Goal: Book appointment/travel/reservation

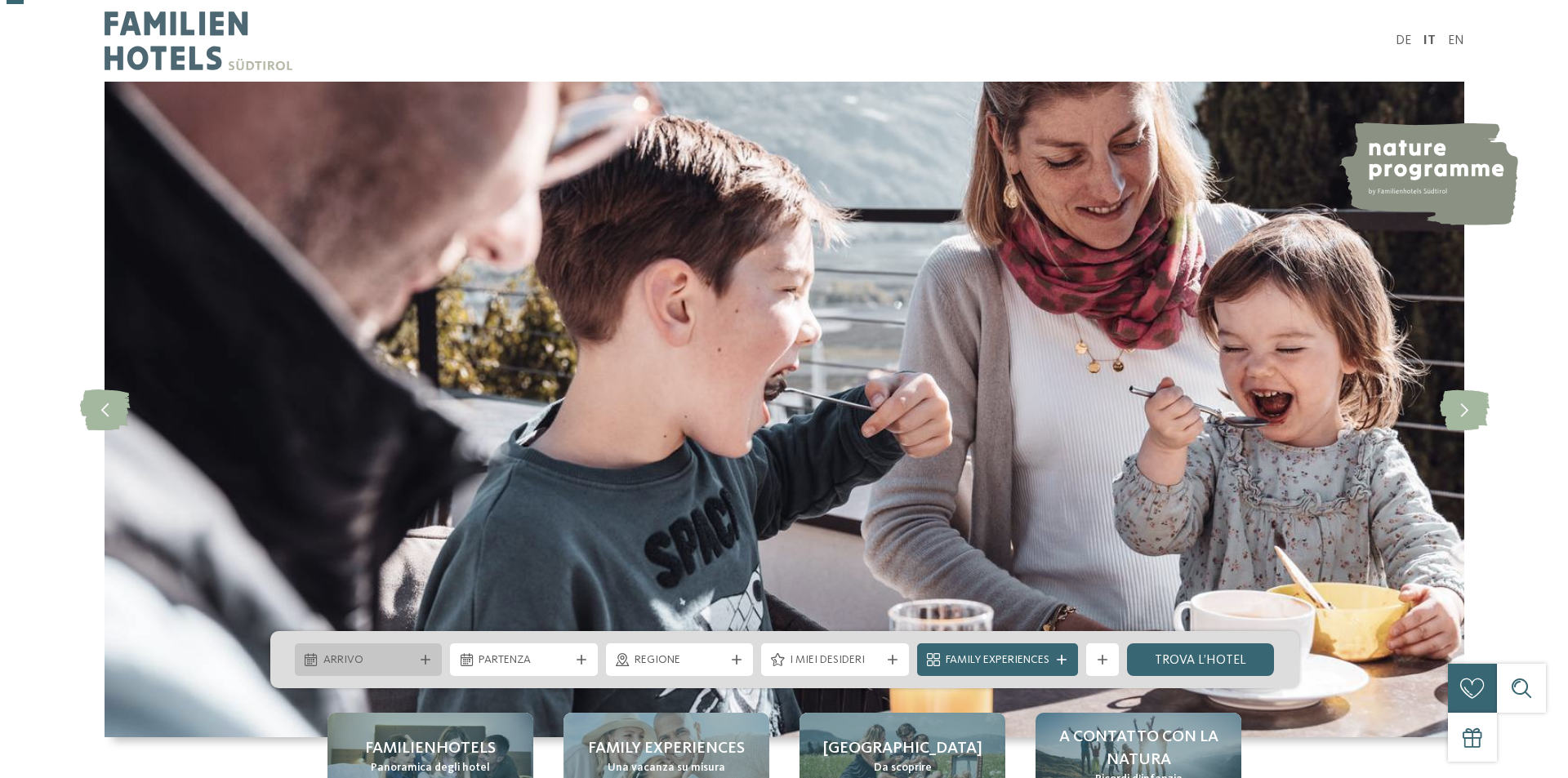
scroll to position [81, 0]
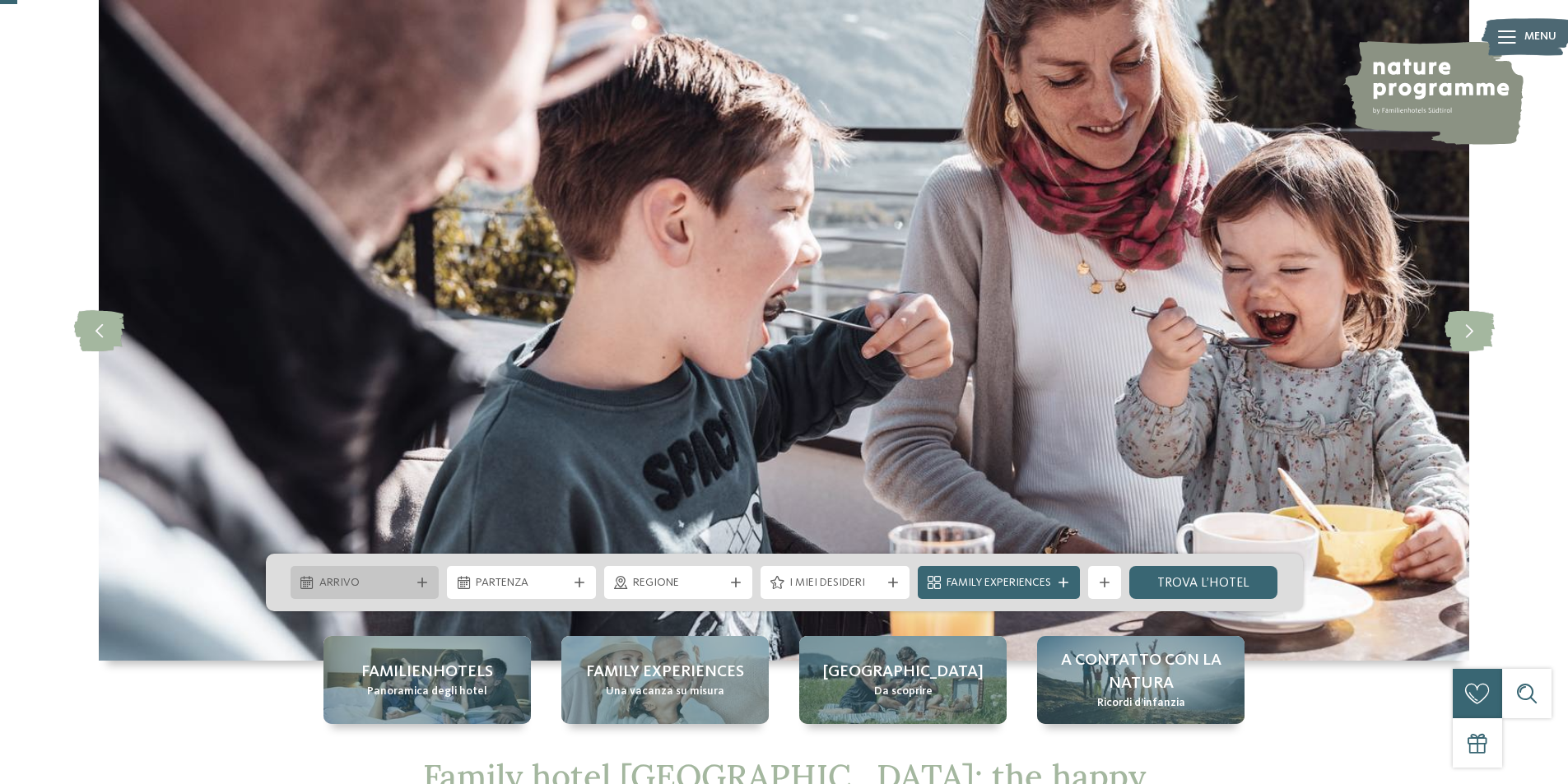
click at [386, 581] on span "Arrivo" at bounding box center [365, 583] width 91 height 17
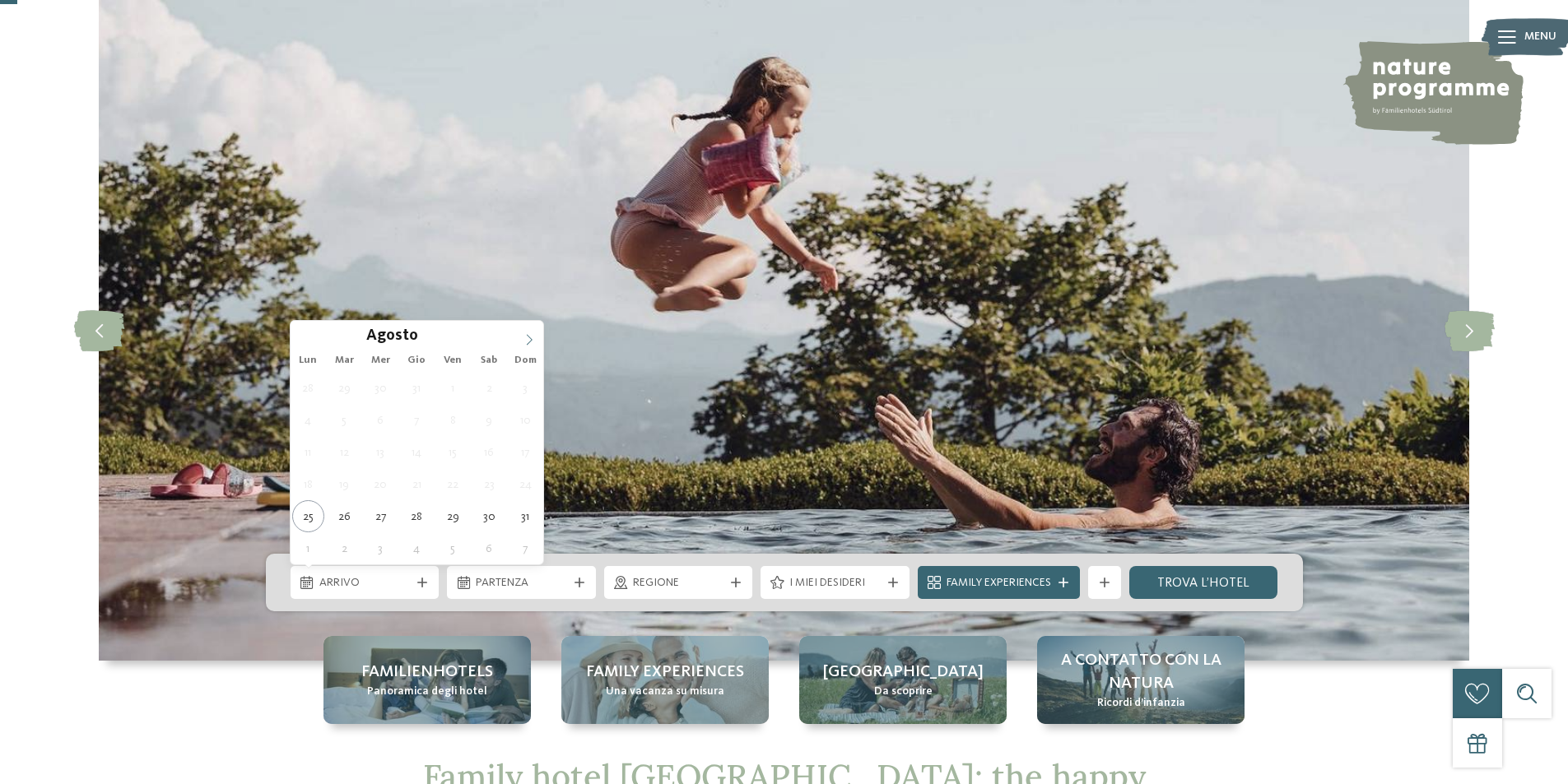
click at [531, 335] on icon at bounding box center [529, 339] width 11 height 11
type div "[DATE]"
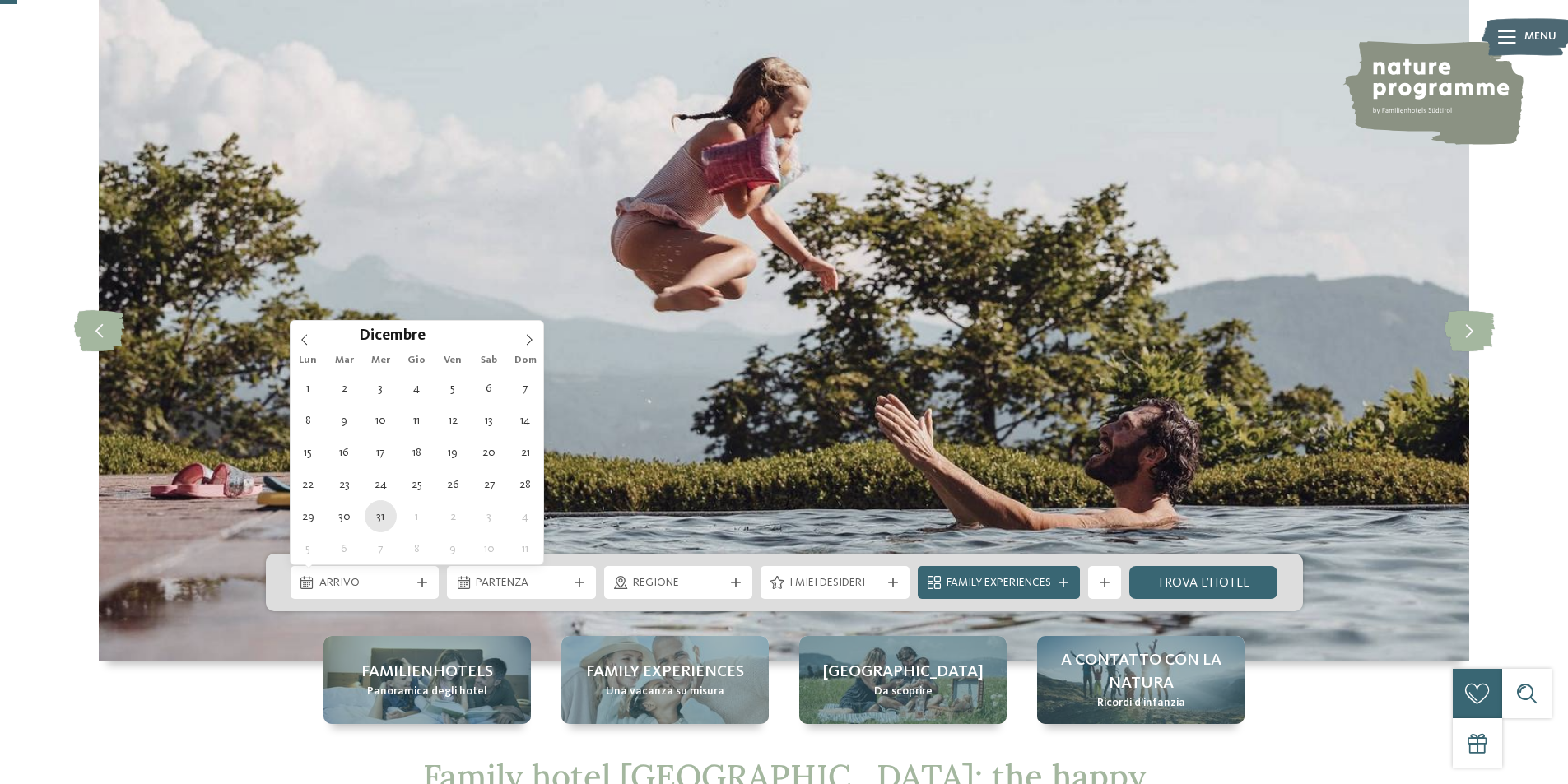
type input "****"
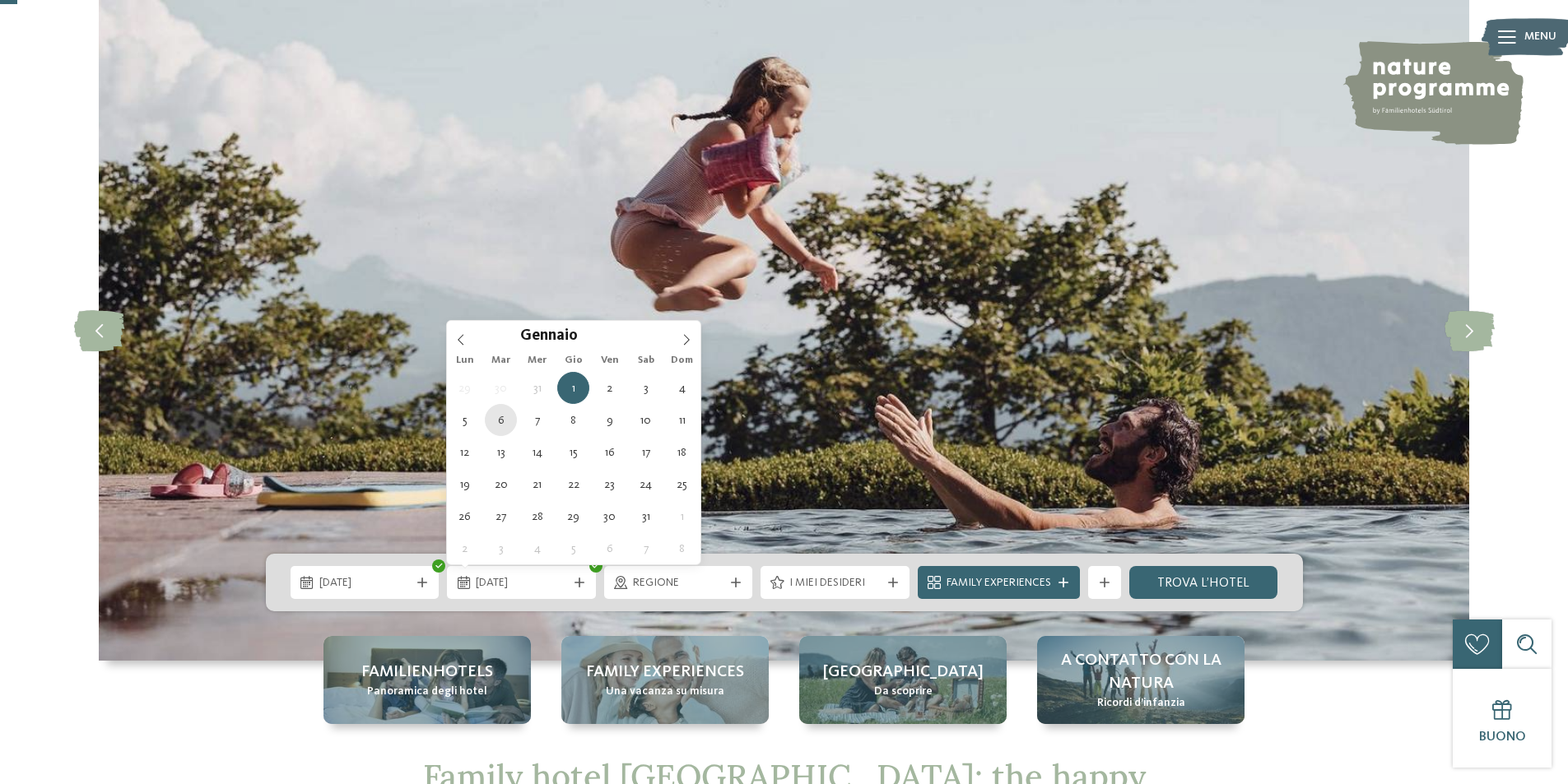
type div "[DATE]"
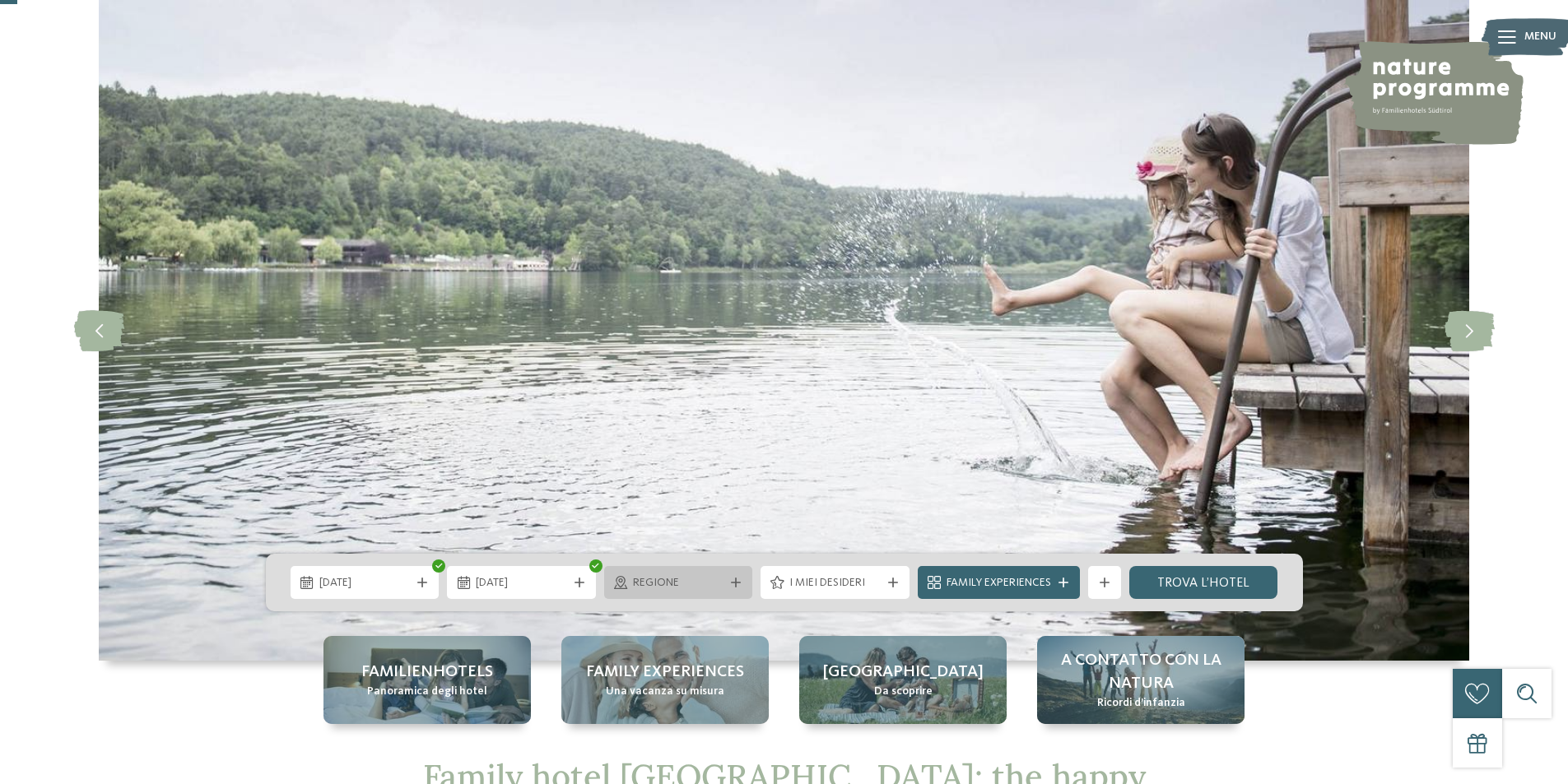
click at [708, 589] on span "Regione" at bounding box center [678, 583] width 91 height 17
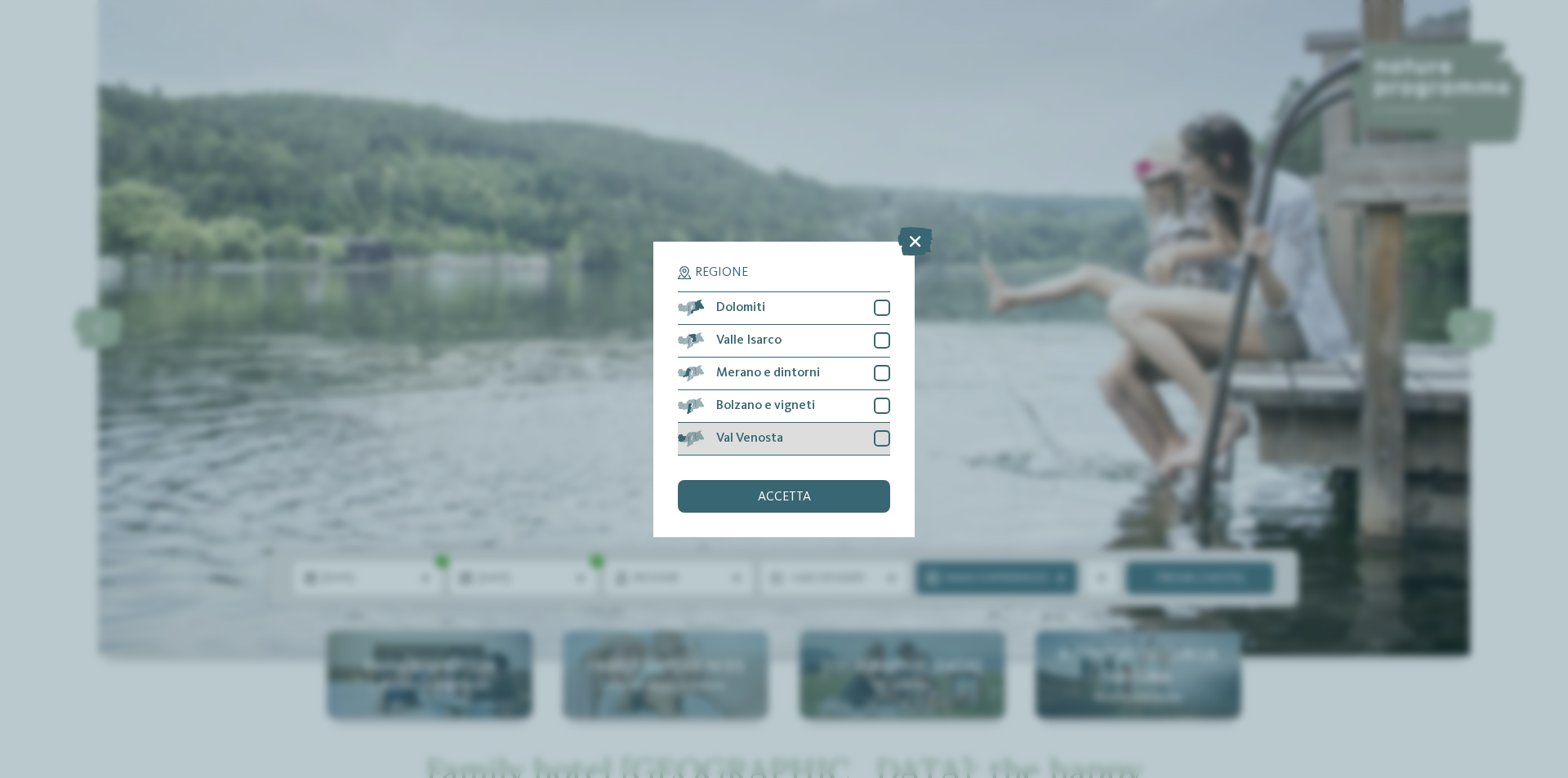
click at [878, 436] on div at bounding box center [882, 438] width 17 height 17
click at [889, 396] on div "Bolzano e vigneti" at bounding box center [784, 406] width 212 height 32
click at [884, 381] on div "Merano e dintorni" at bounding box center [784, 373] width 212 height 32
click at [883, 339] on div at bounding box center [882, 340] width 17 height 17
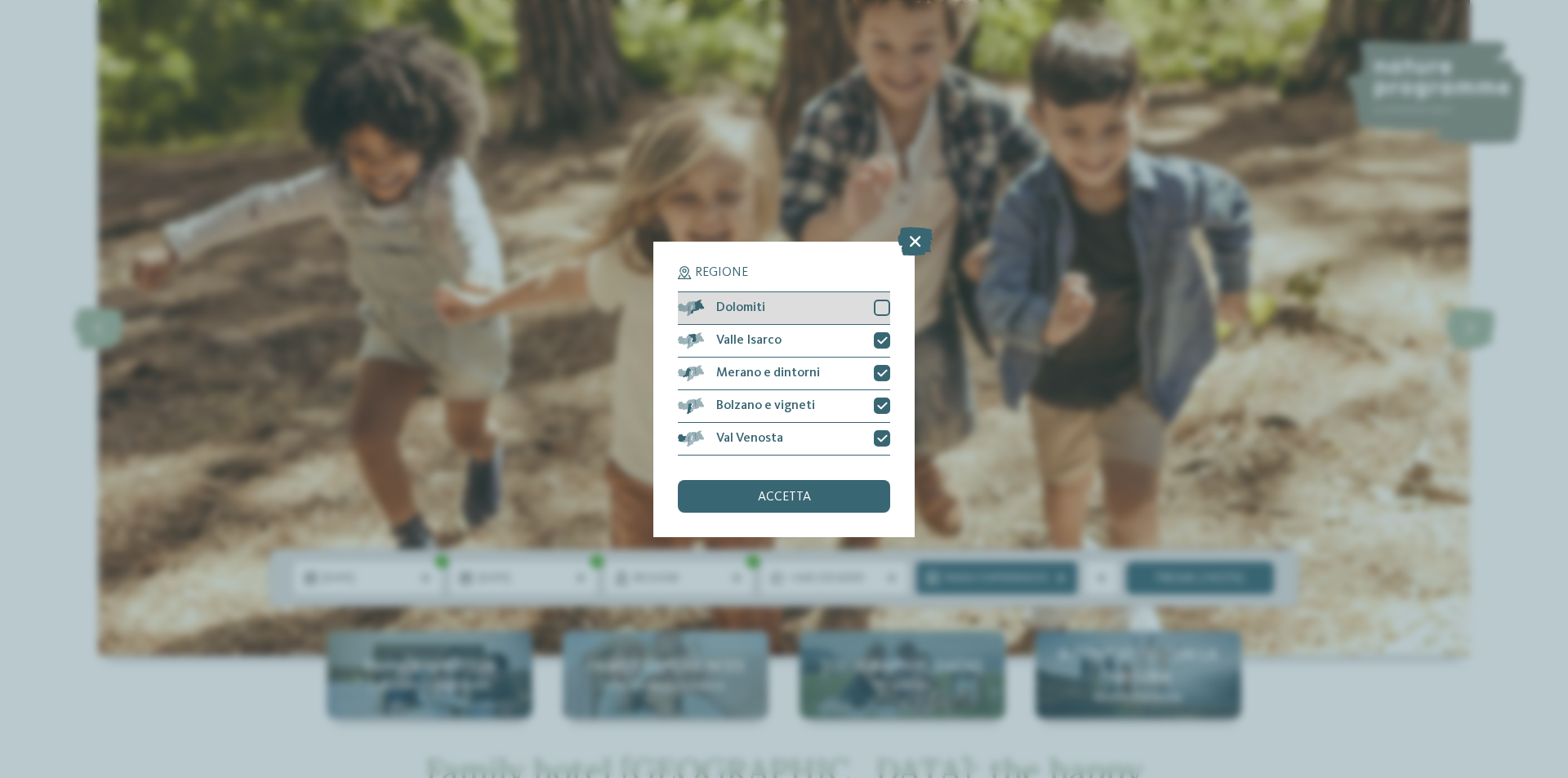
click at [883, 302] on div at bounding box center [882, 308] width 17 height 17
drag, startPoint x: 805, startPoint y: 491, endPoint x: 841, endPoint y: 506, distance: 39.0
click at [807, 491] on span "accetta" at bounding box center [784, 497] width 53 height 13
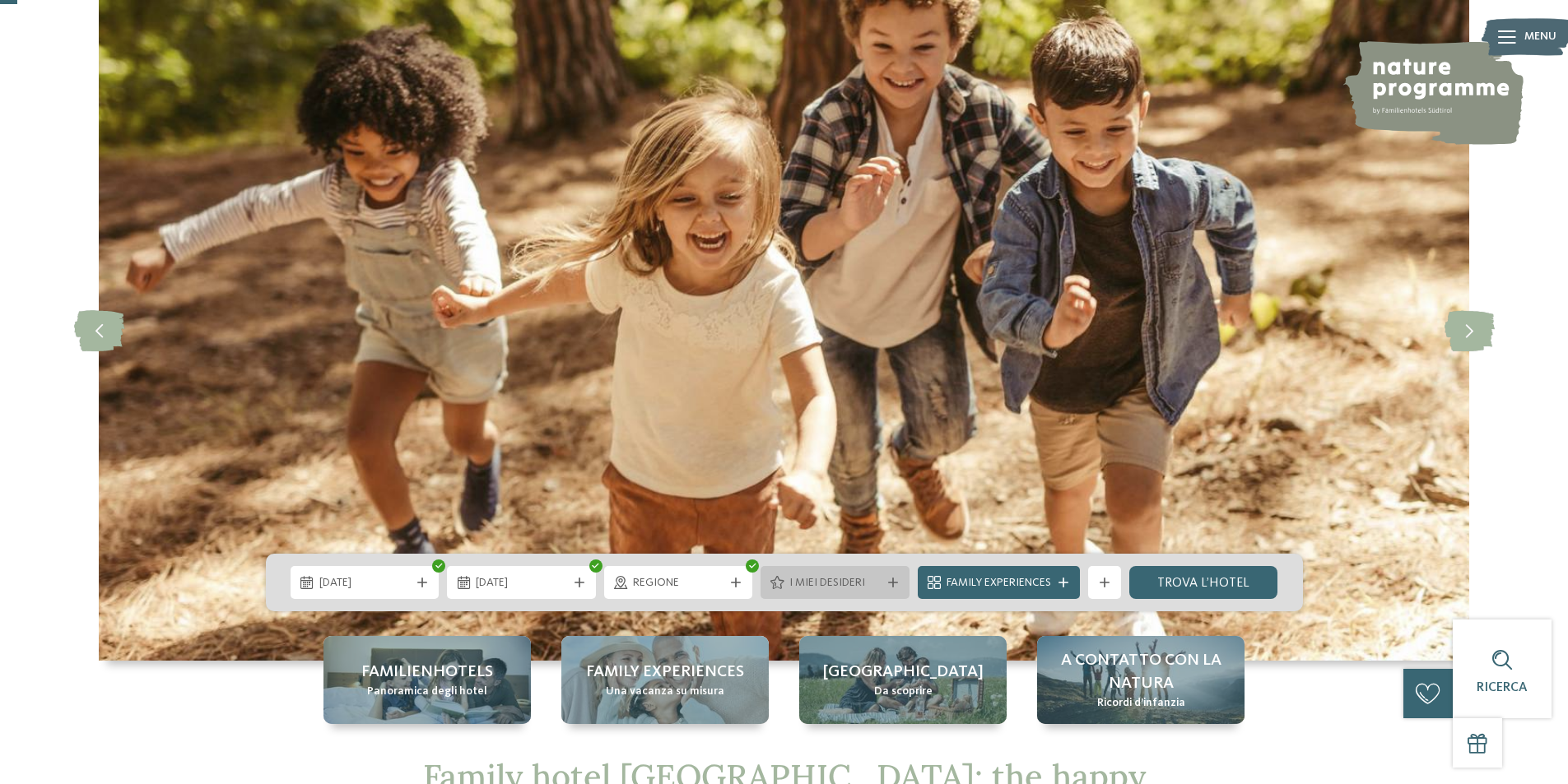
click at [865, 586] on span "I miei desideri" at bounding box center [835, 583] width 91 height 17
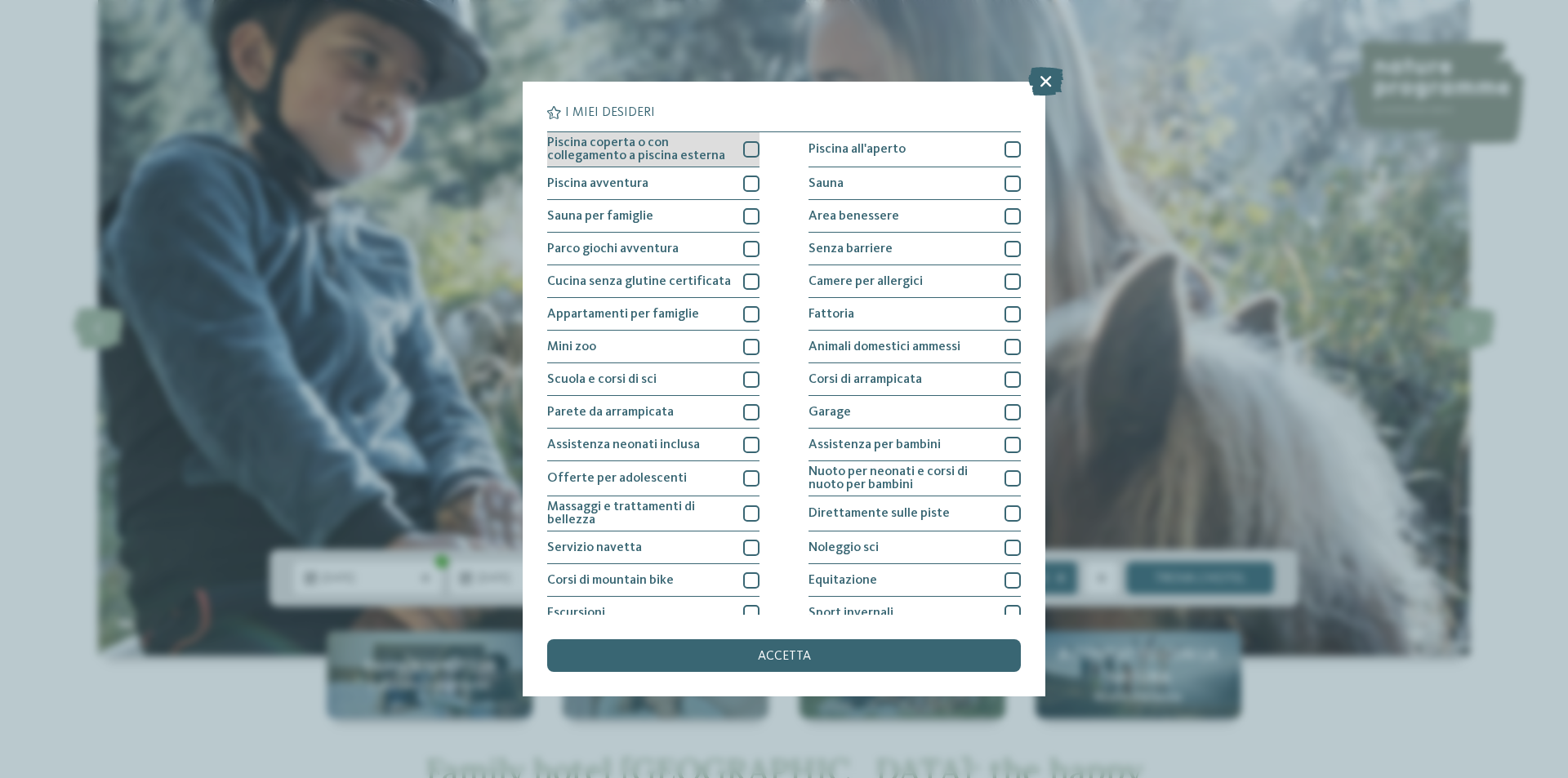
click at [743, 145] on div at bounding box center [751, 149] width 17 height 17
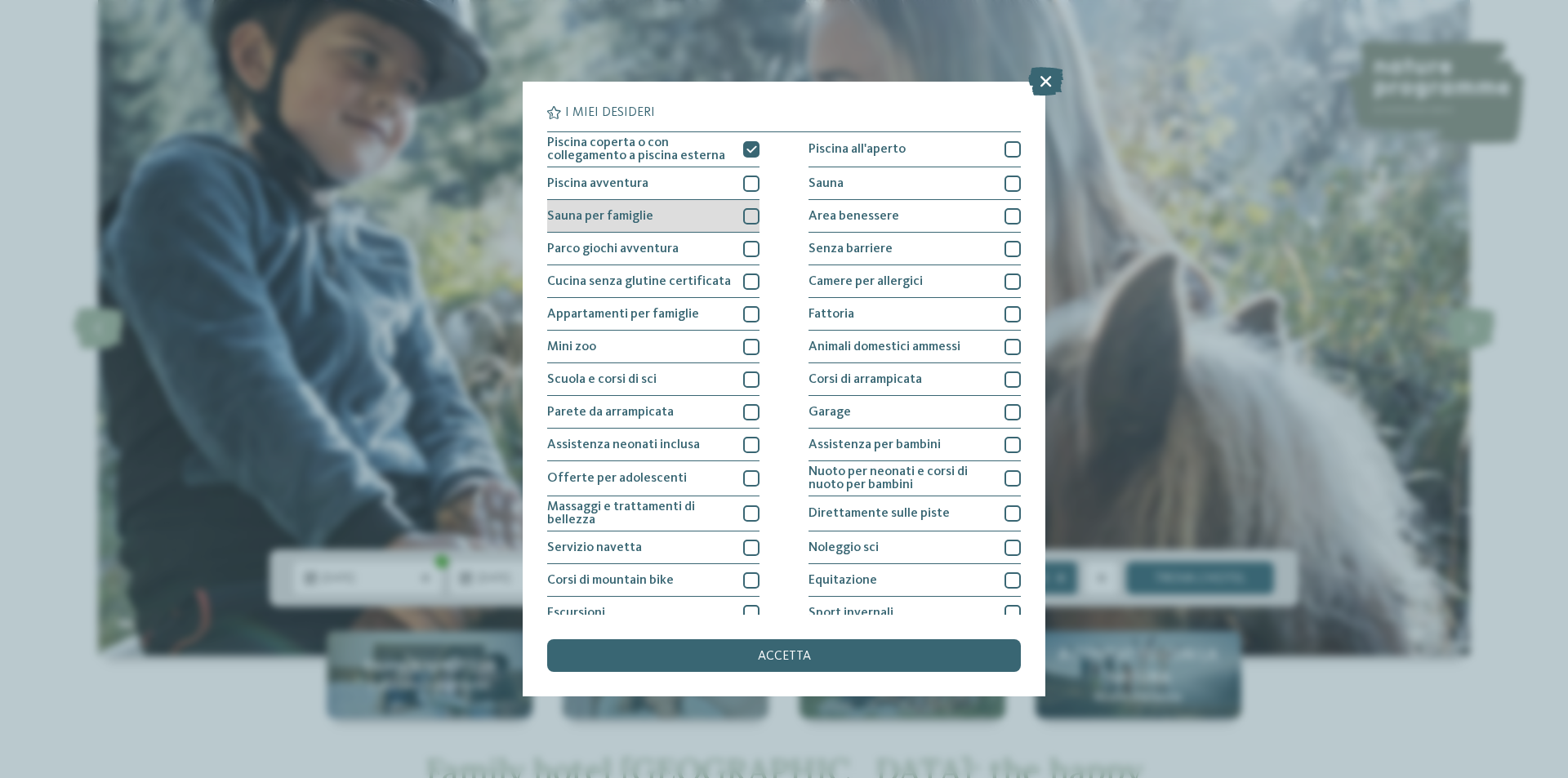
click at [750, 218] on div at bounding box center [751, 216] width 17 height 17
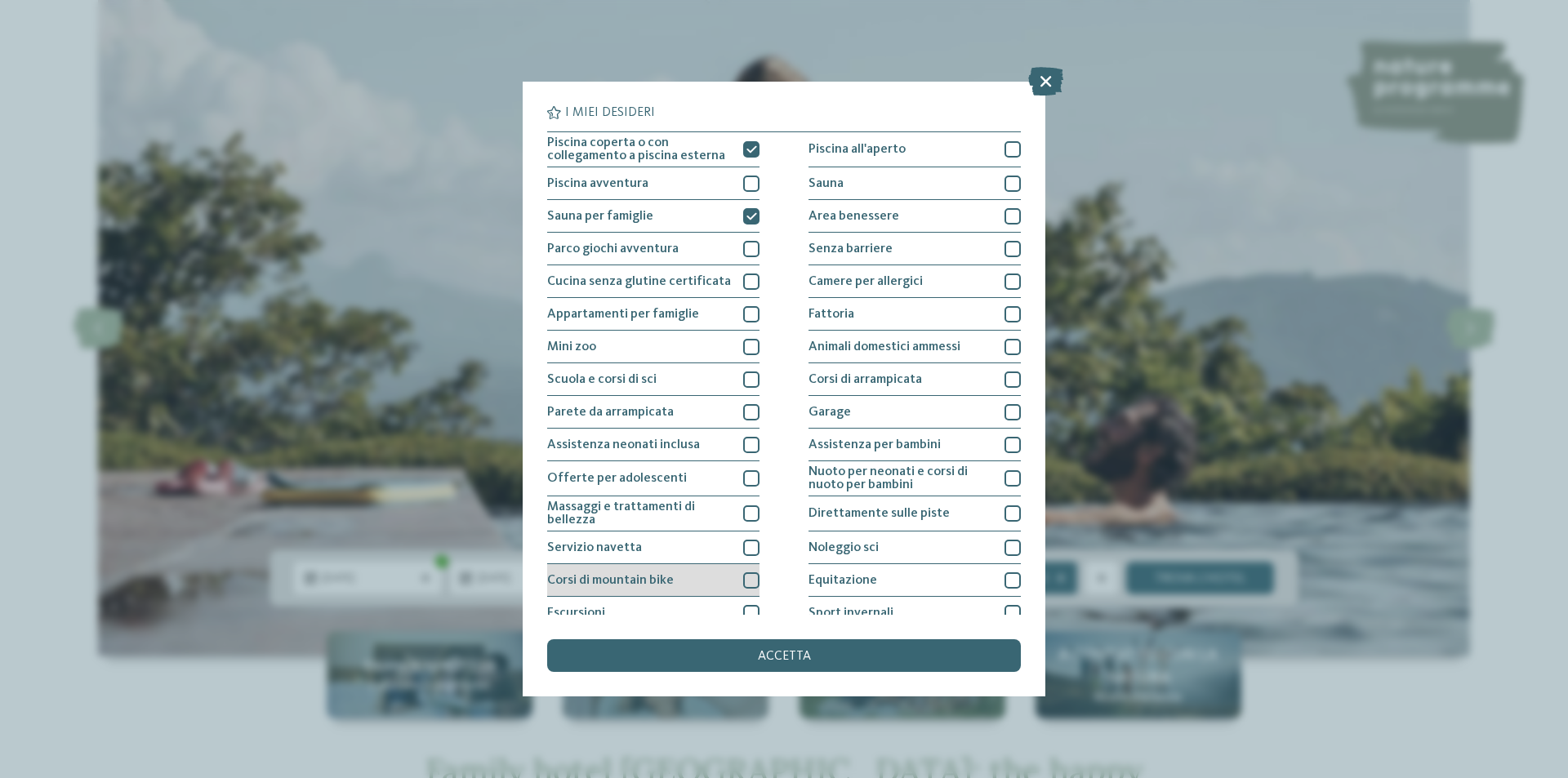
scroll to position [80, 0]
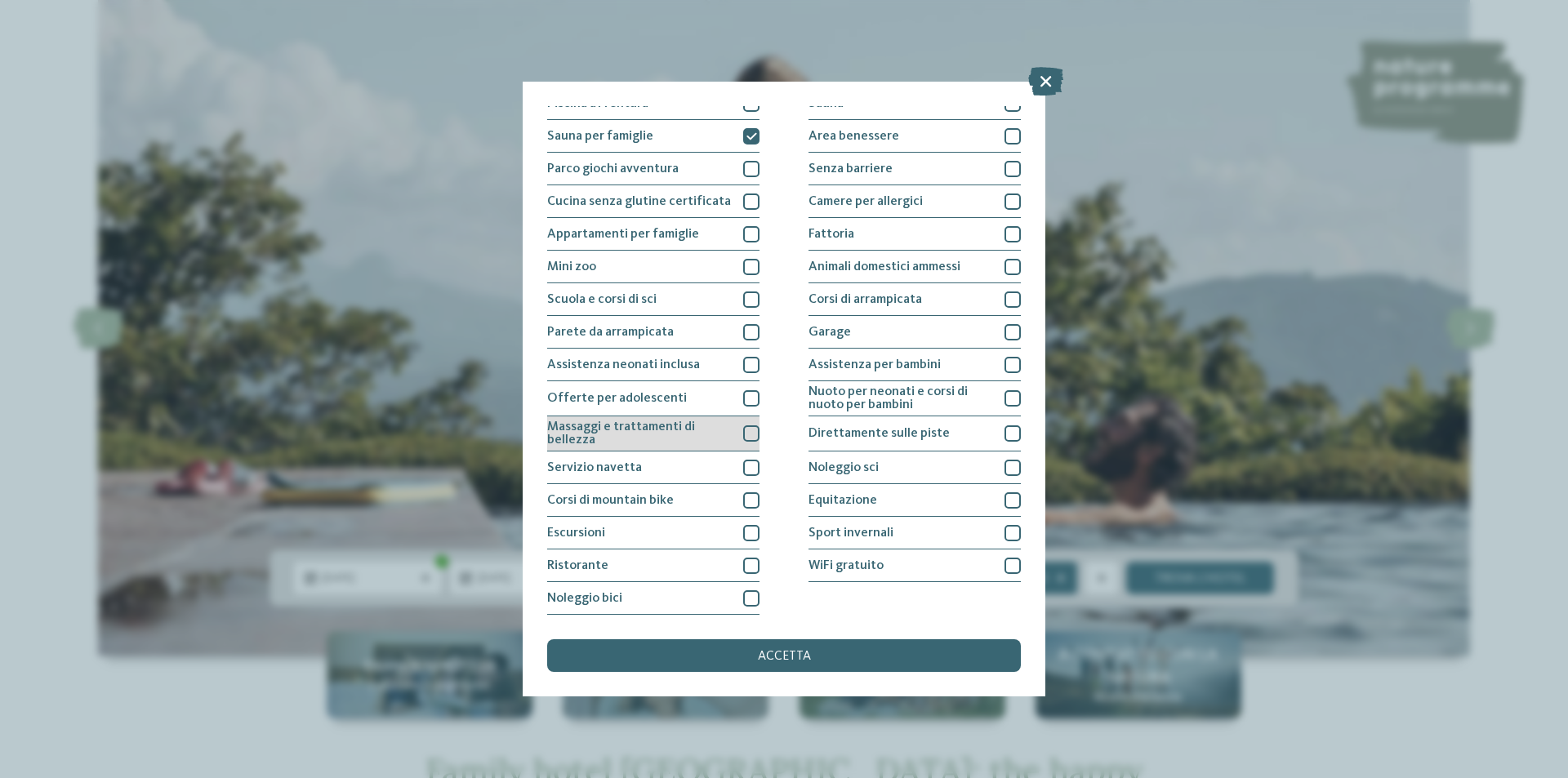
click at [749, 433] on div at bounding box center [751, 434] width 17 height 17
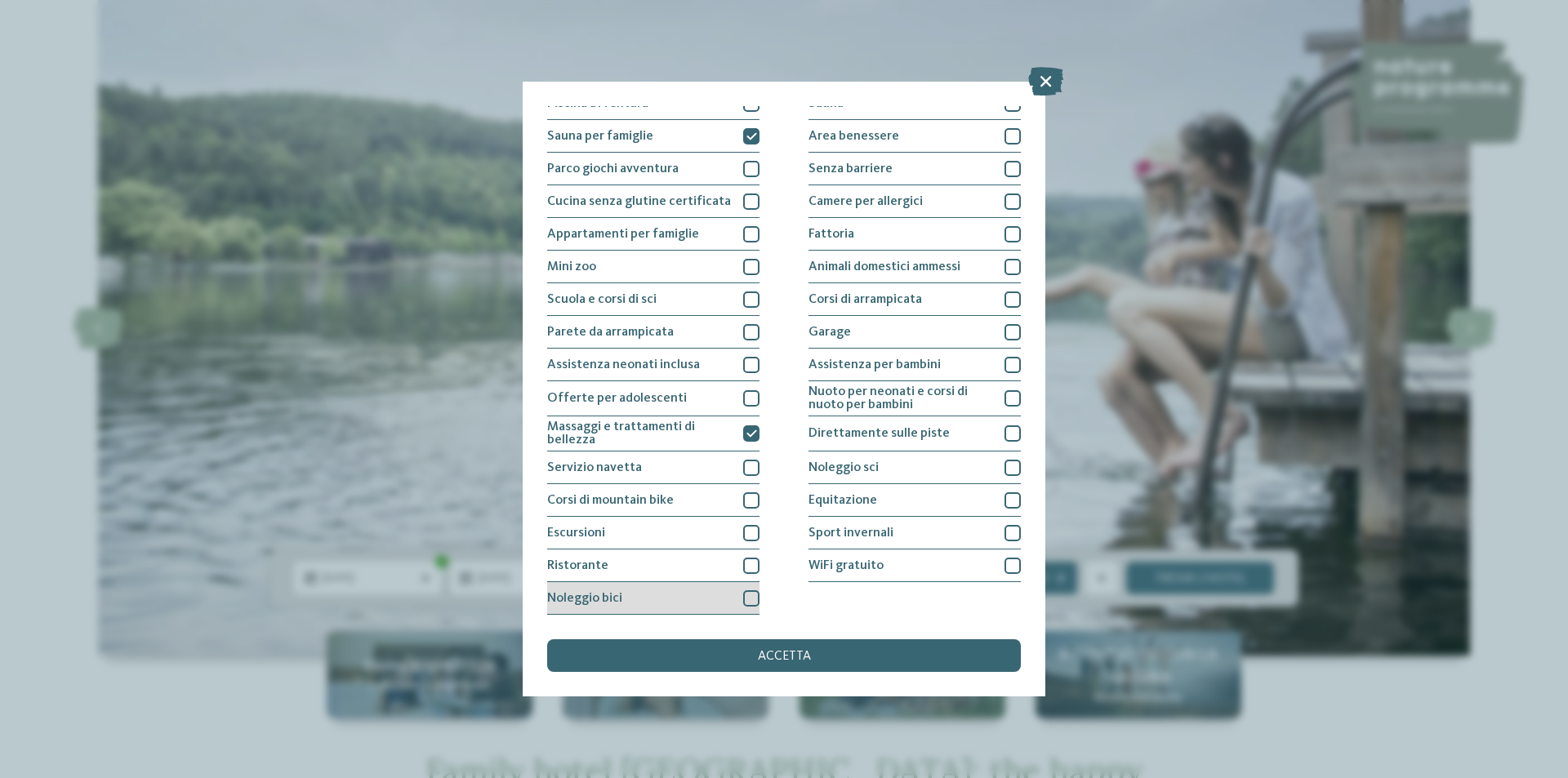
click at [749, 598] on div at bounding box center [751, 598] width 17 height 17
drag, startPoint x: 745, startPoint y: 567, endPoint x: 817, endPoint y: 571, distance: 72.1
click at [748, 568] on div at bounding box center [751, 566] width 17 height 17
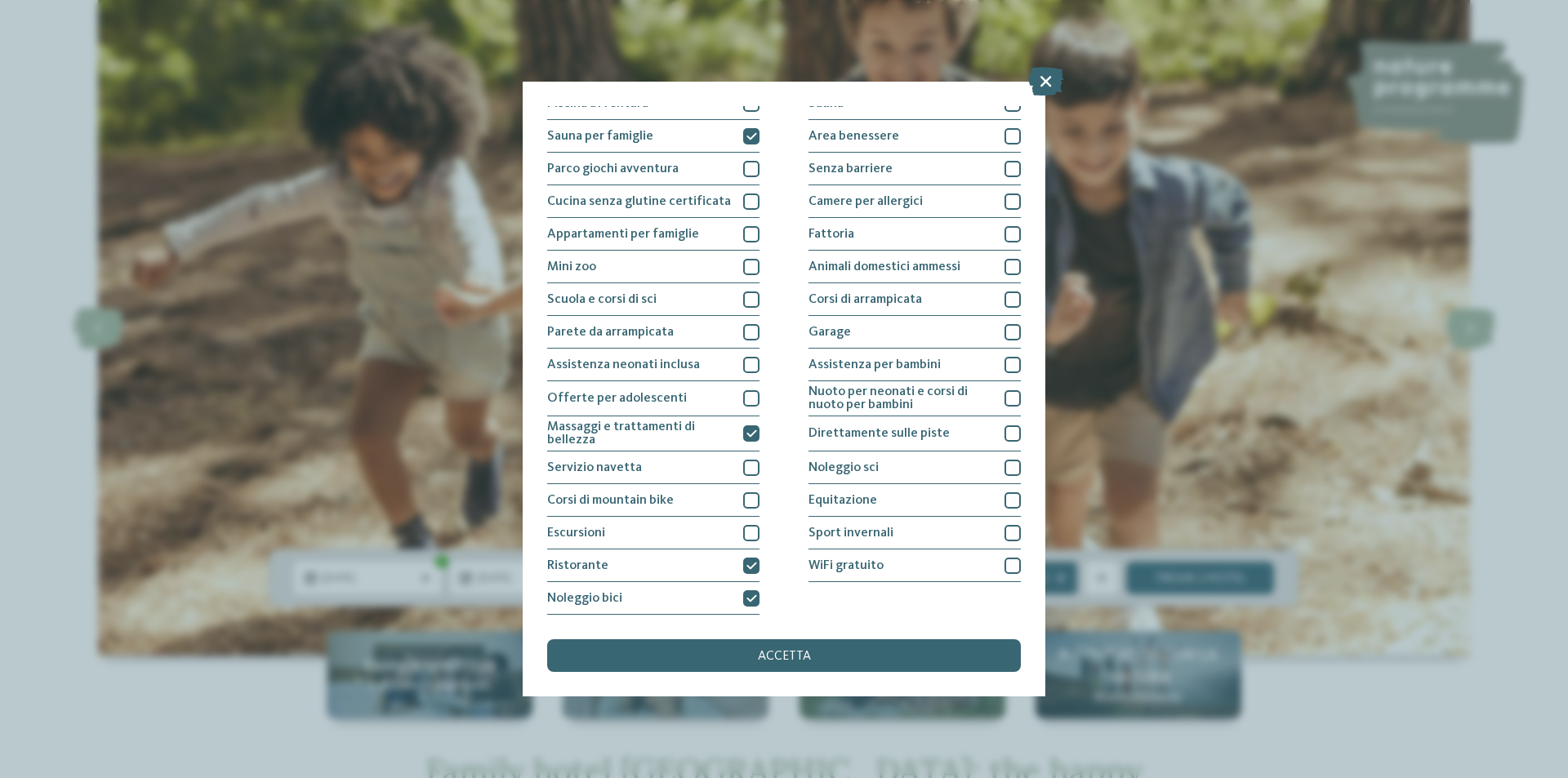
drag, startPoint x: 740, startPoint y: 529, endPoint x: 775, endPoint y: 543, distance: 37.7
click at [743, 529] on div at bounding box center [751, 533] width 17 height 17
click at [1004, 573] on div at bounding box center [1012, 566] width 17 height 17
click at [1009, 532] on div at bounding box center [1012, 533] width 17 height 17
click at [1004, 526] on div at bounding box center [1012, 533] width 17 height 17
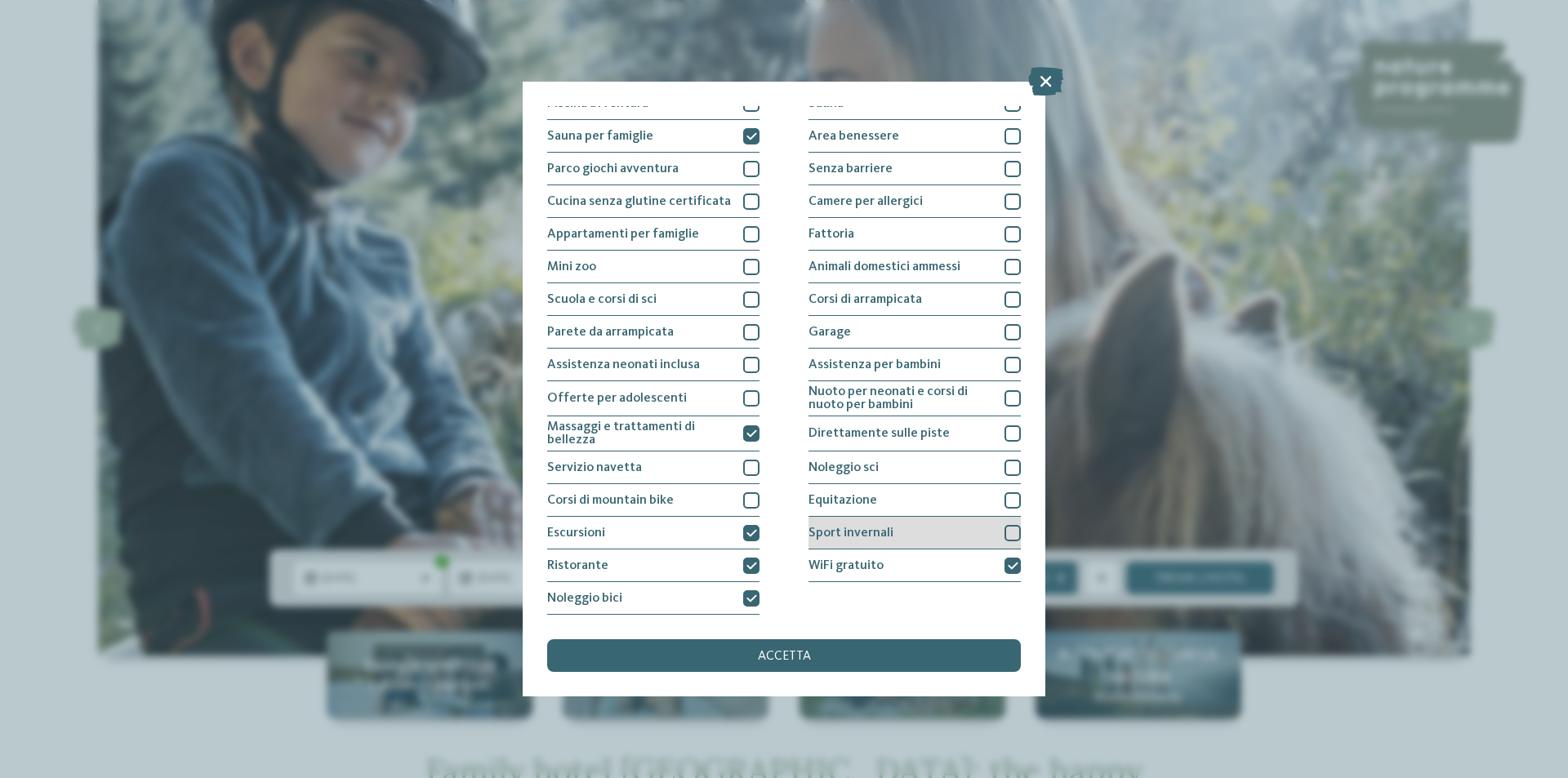
scroll to position [0, 0]
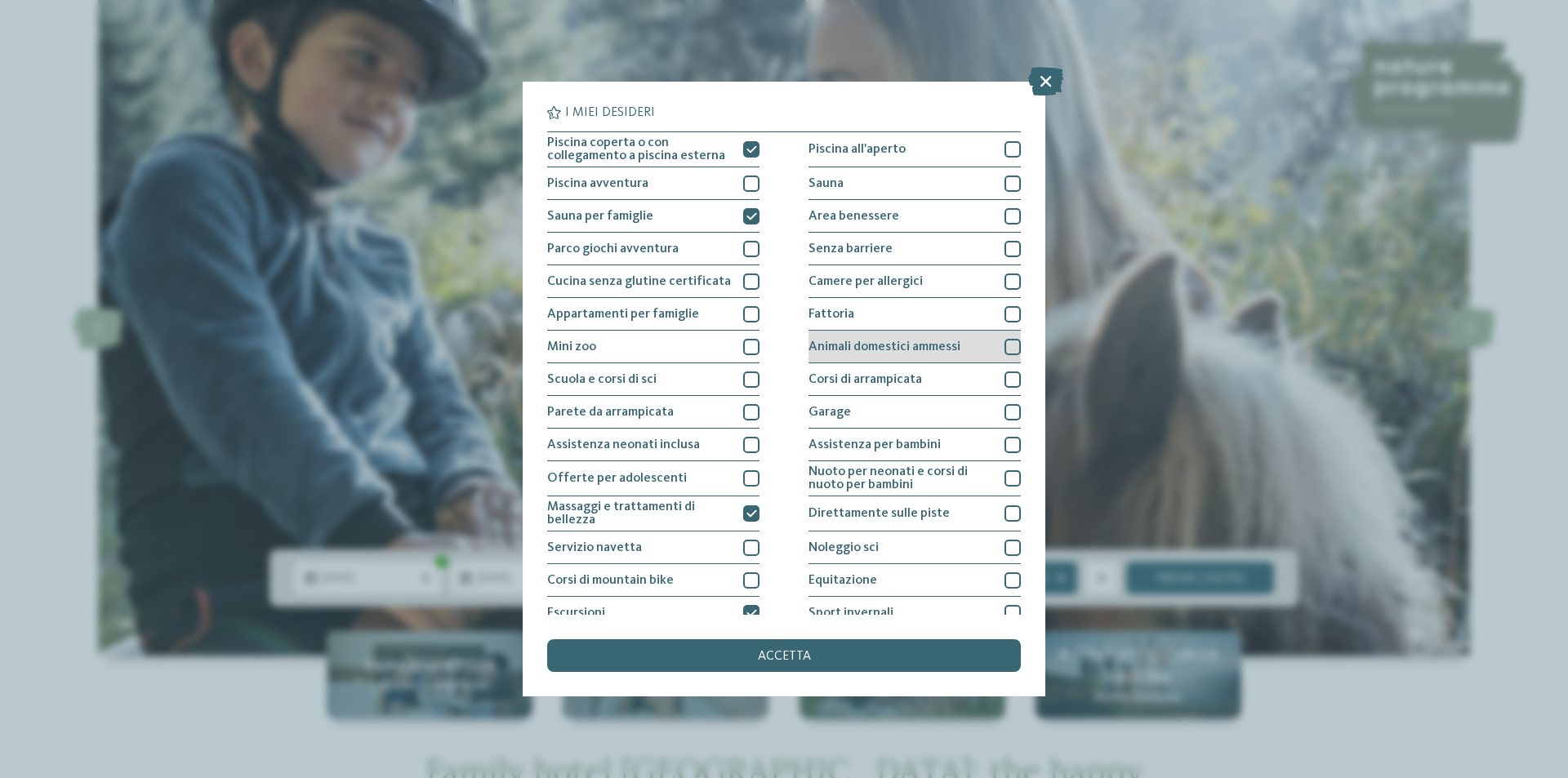
click at [1004, 341] on div at bounding box center [1012, 347] width 17 height 17
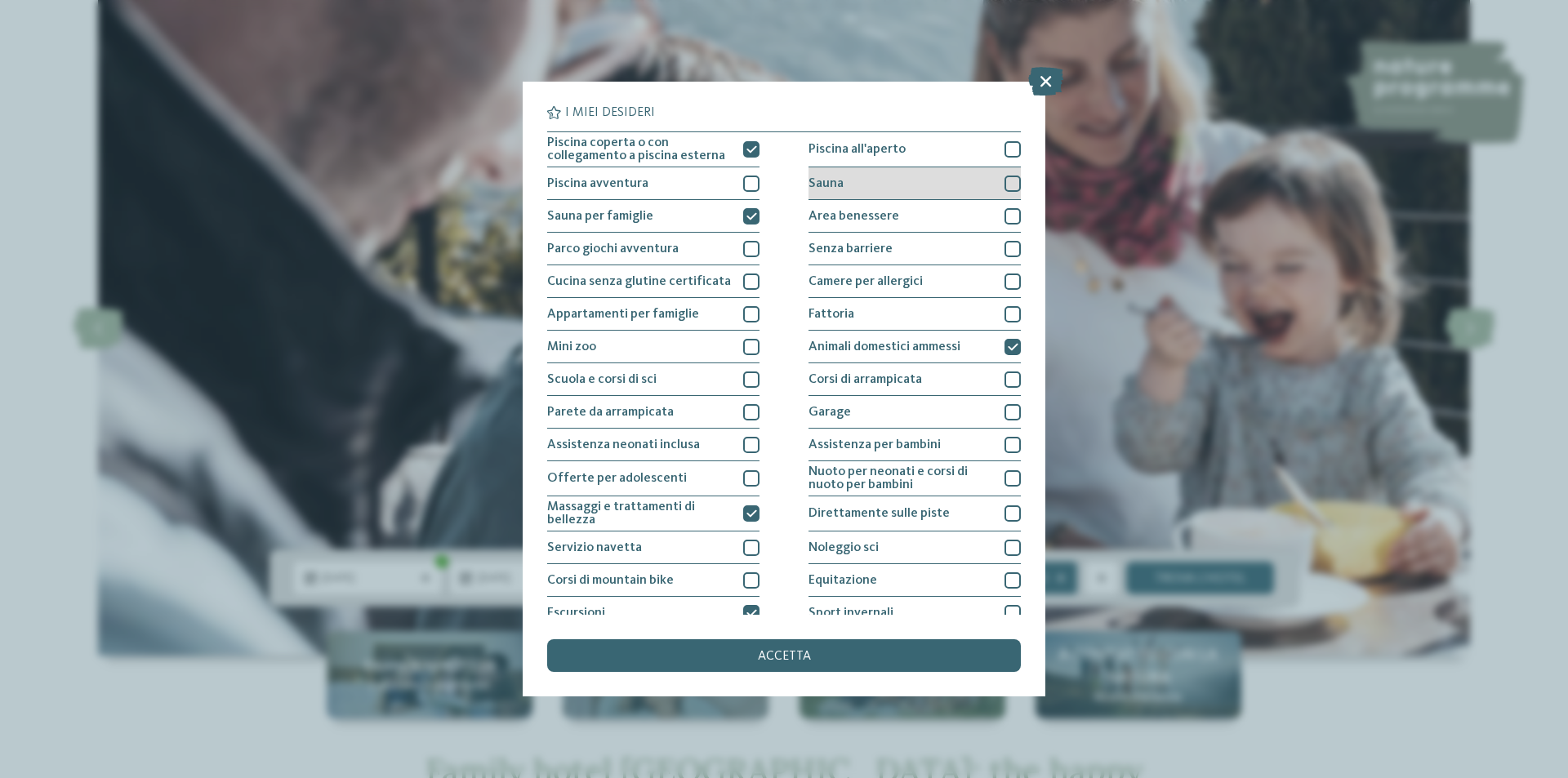
click at [1004, 183] on div at bounding box center [1012, 183] width 17 height 17
click at [1008, 182] on icon at bounding box center [1013, 183] width 11 height 10
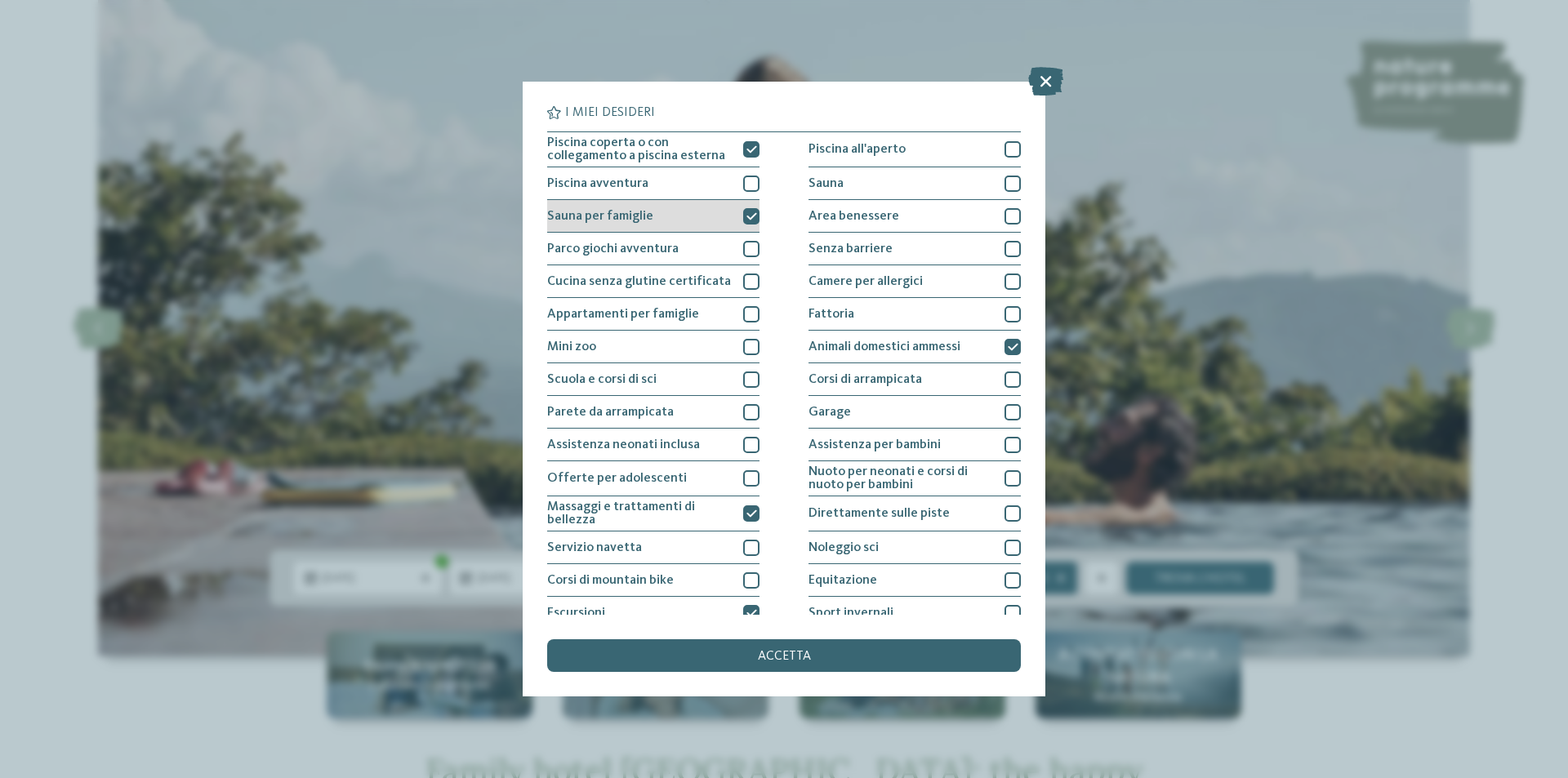
click at [747, 212] on icon at bounding box center [752, 216] width 11 height 10
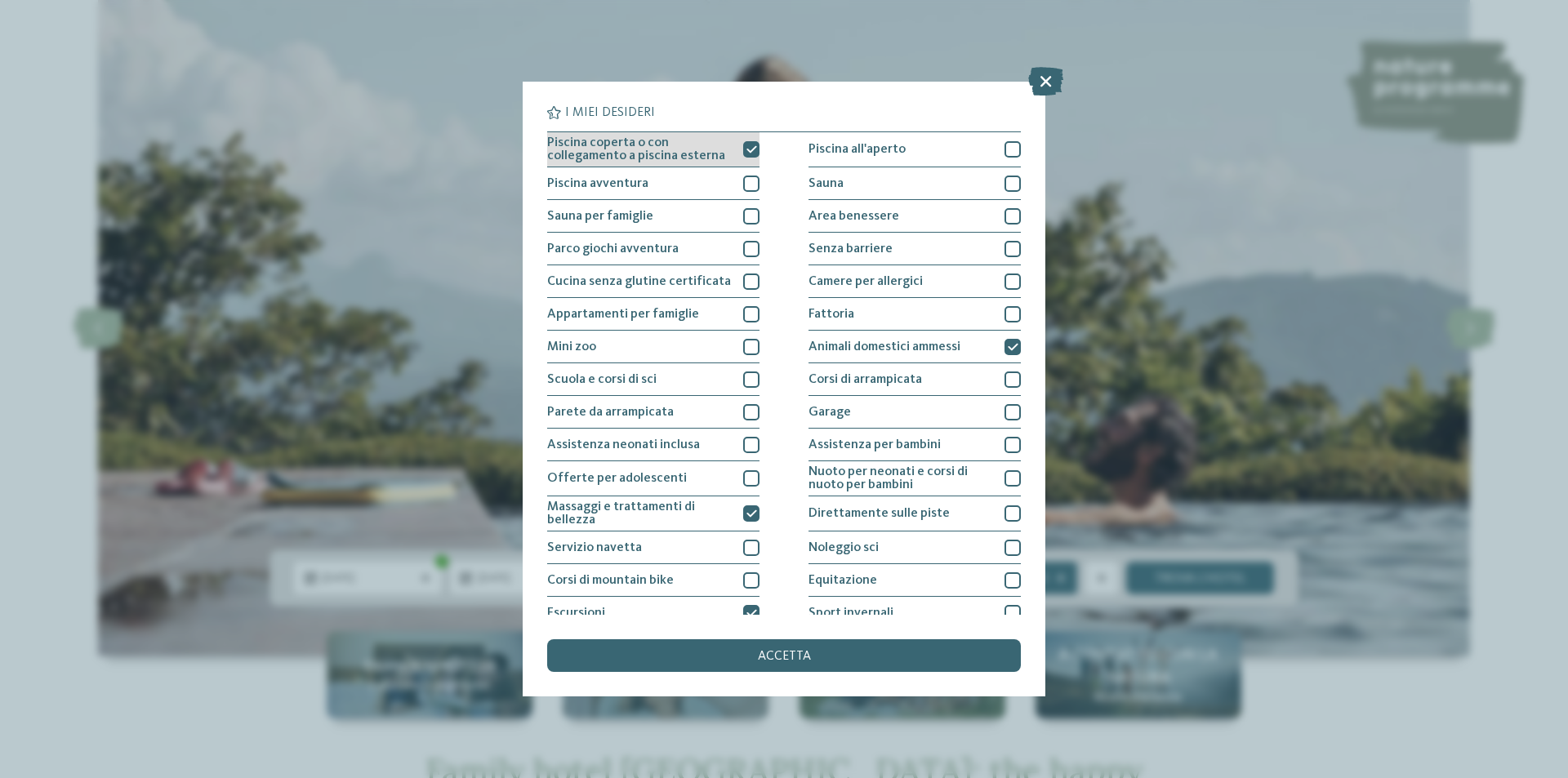
click at [747, 150] on icon at bounding box center [752, 149] width 11 height 10
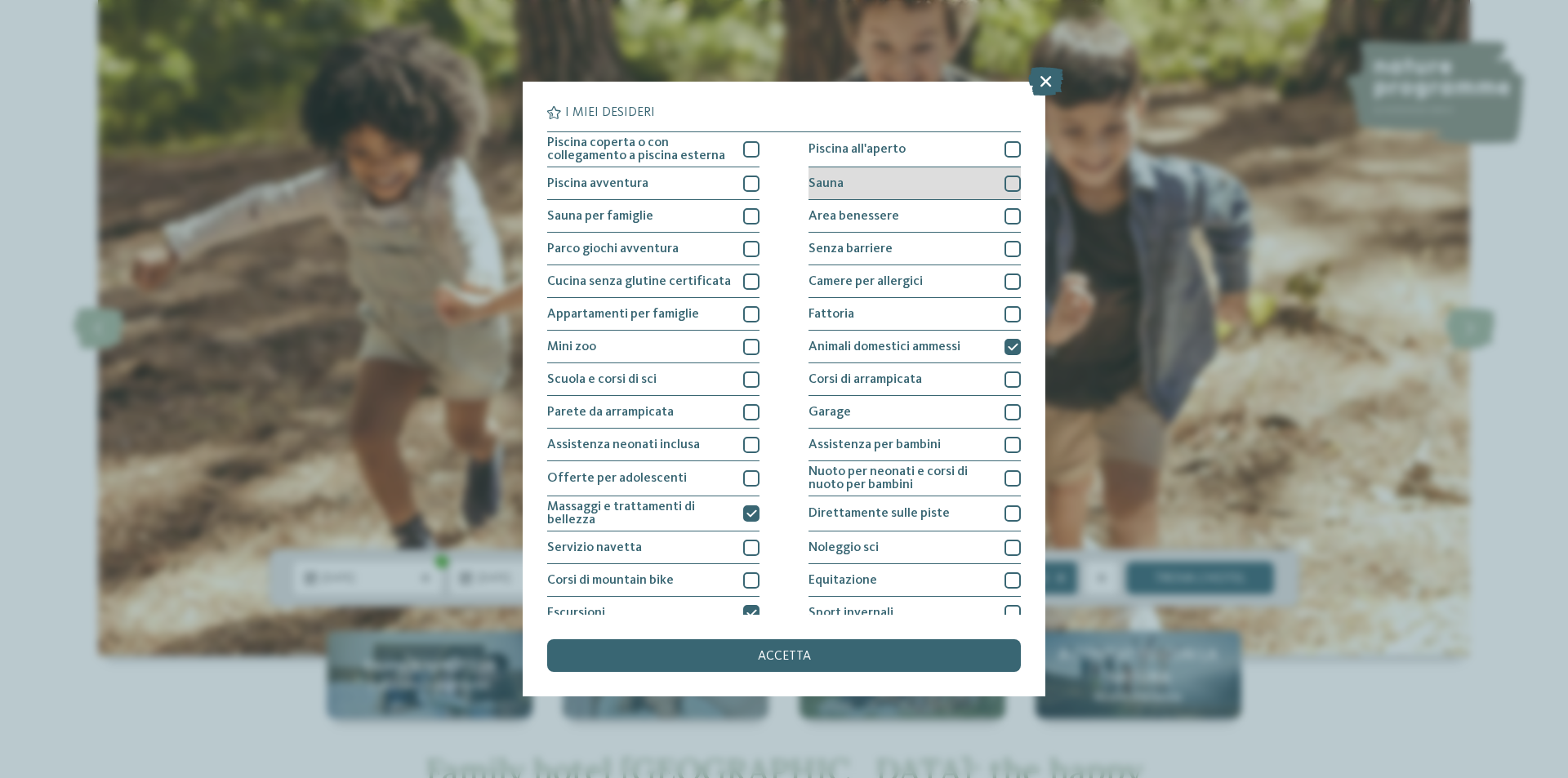
click at [1005, 180] on div at bounding box center [1012, 183] width 17 height 17
click at [1004, 209] on div at bounding box center [1012, 216] width 17 height 17
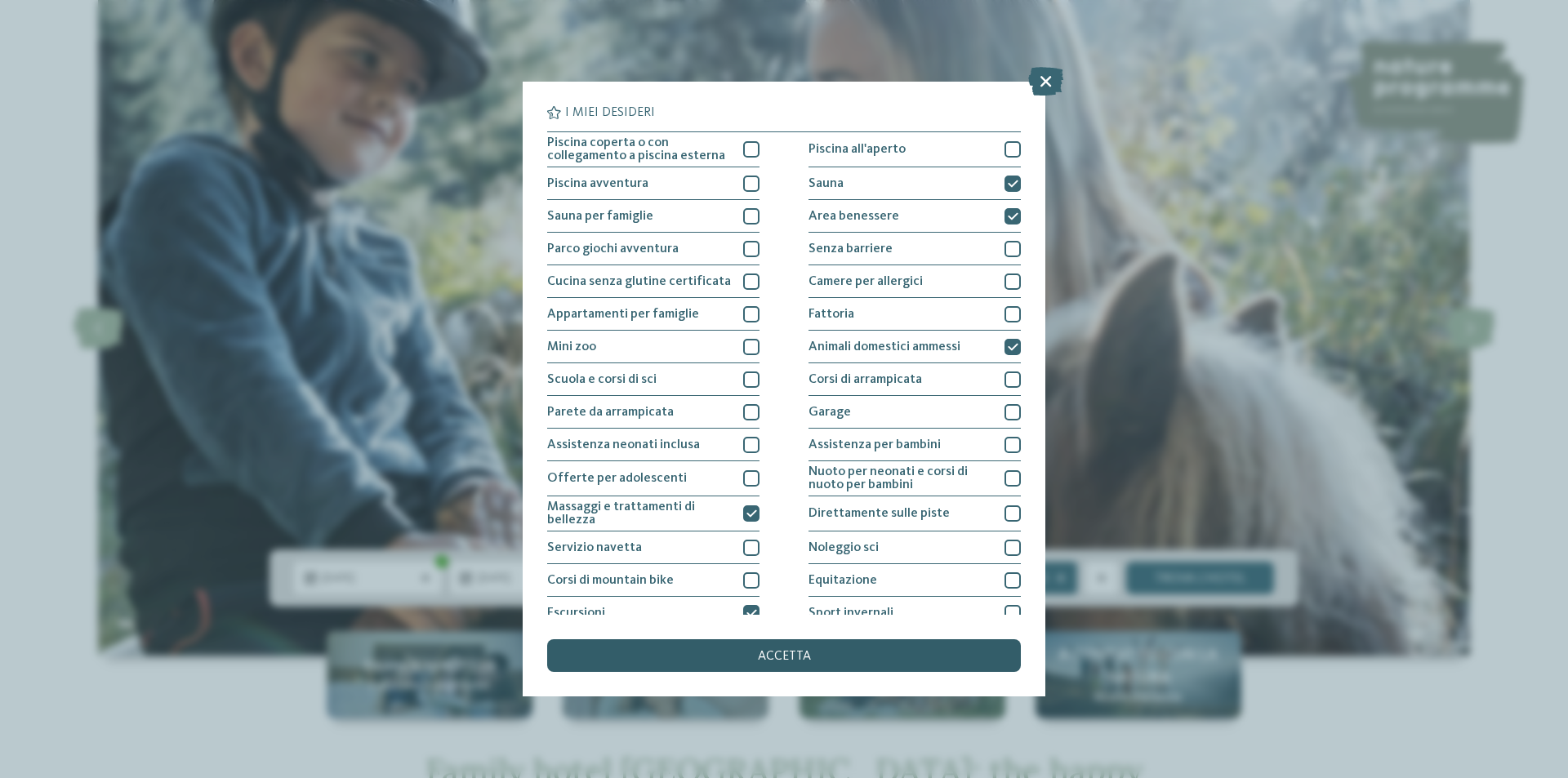
click at [787, 657] on span "accetta" at bounding box center [784, 656] width 53 height 13
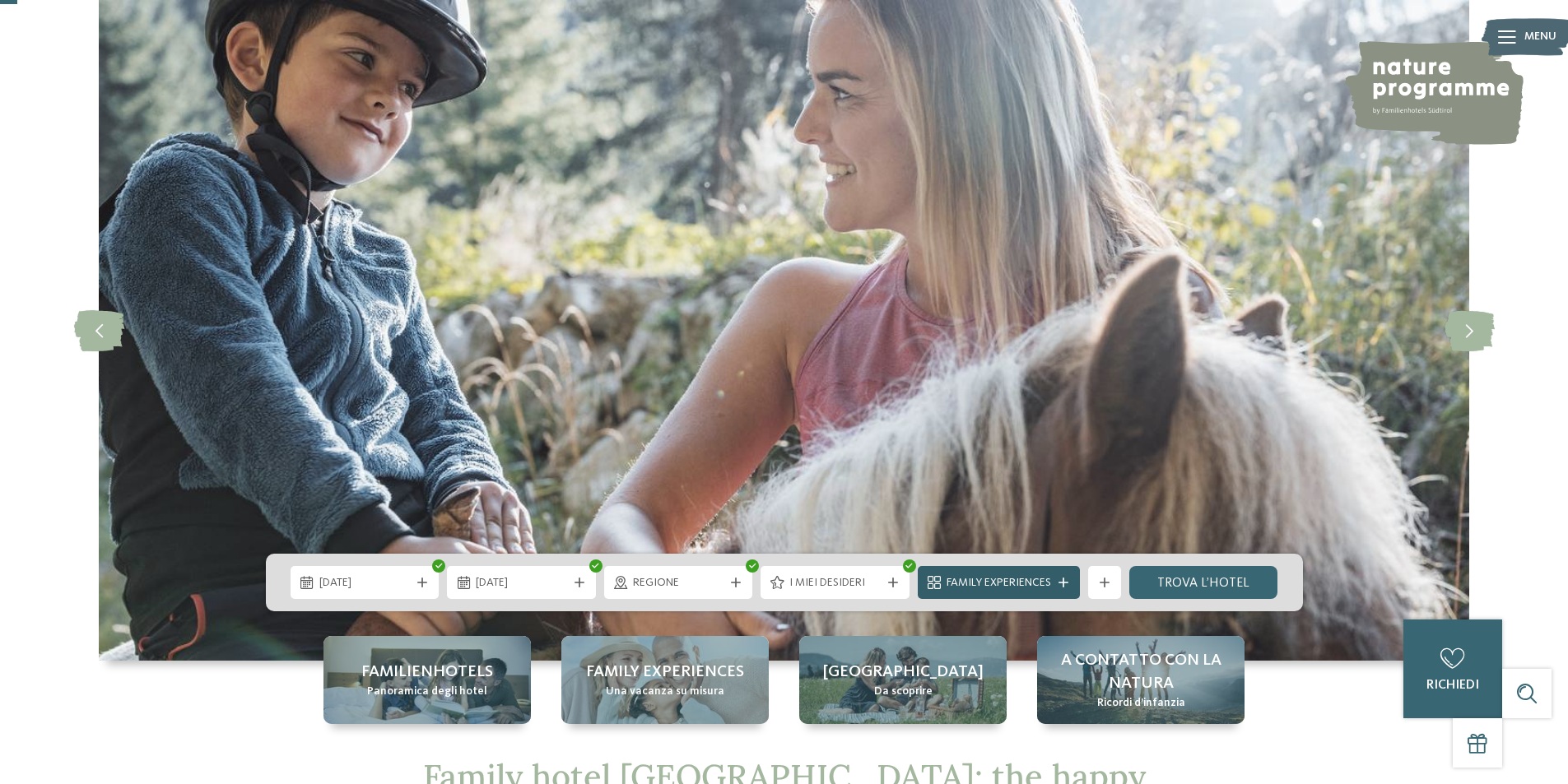
click at [1009, 585] on span "Family Experiences" at bounding box center [999, 583] width 104 height 17
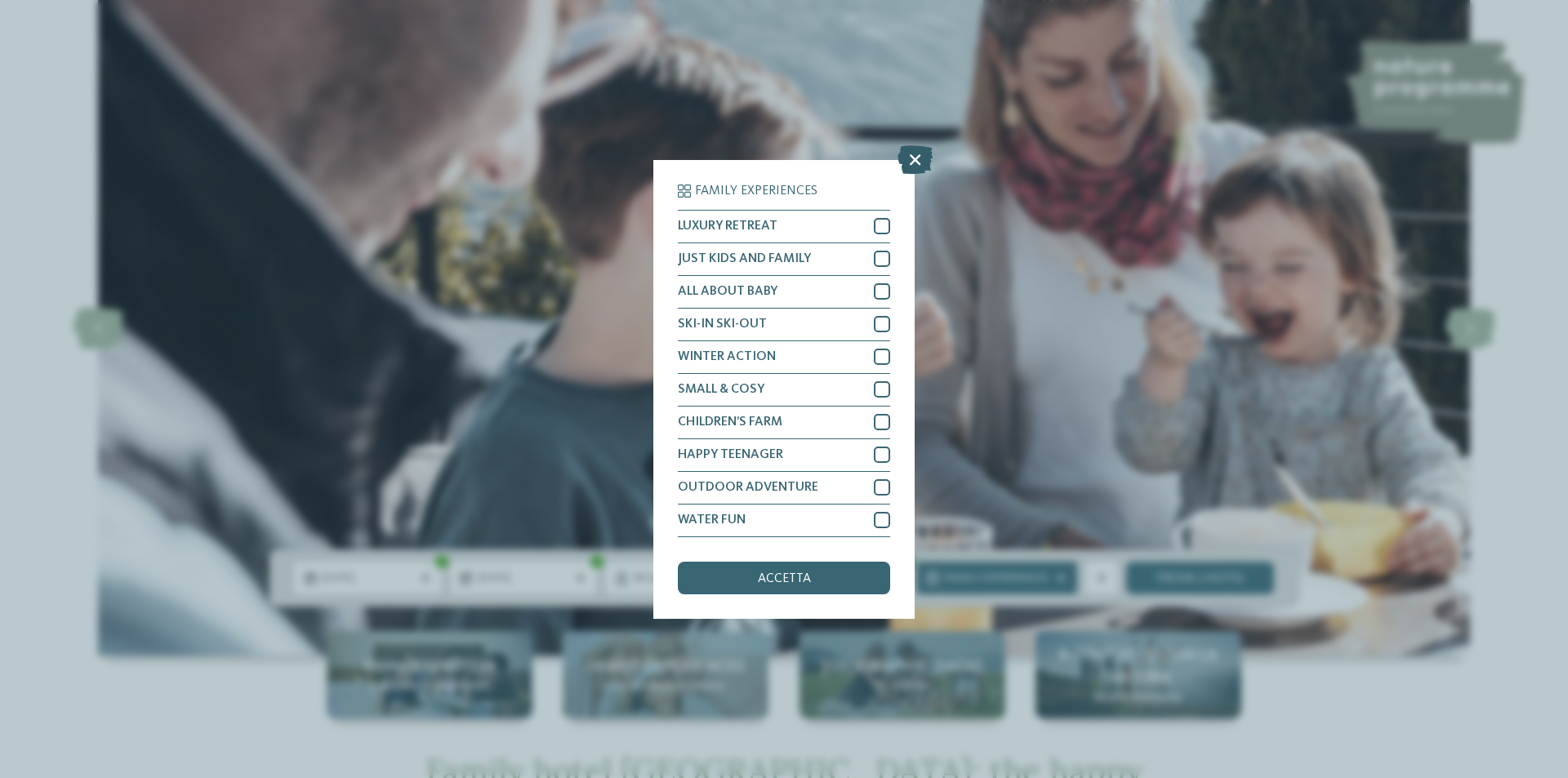
click at [901, 160] on icon at bounding box center [915, 159] width 35 height 29
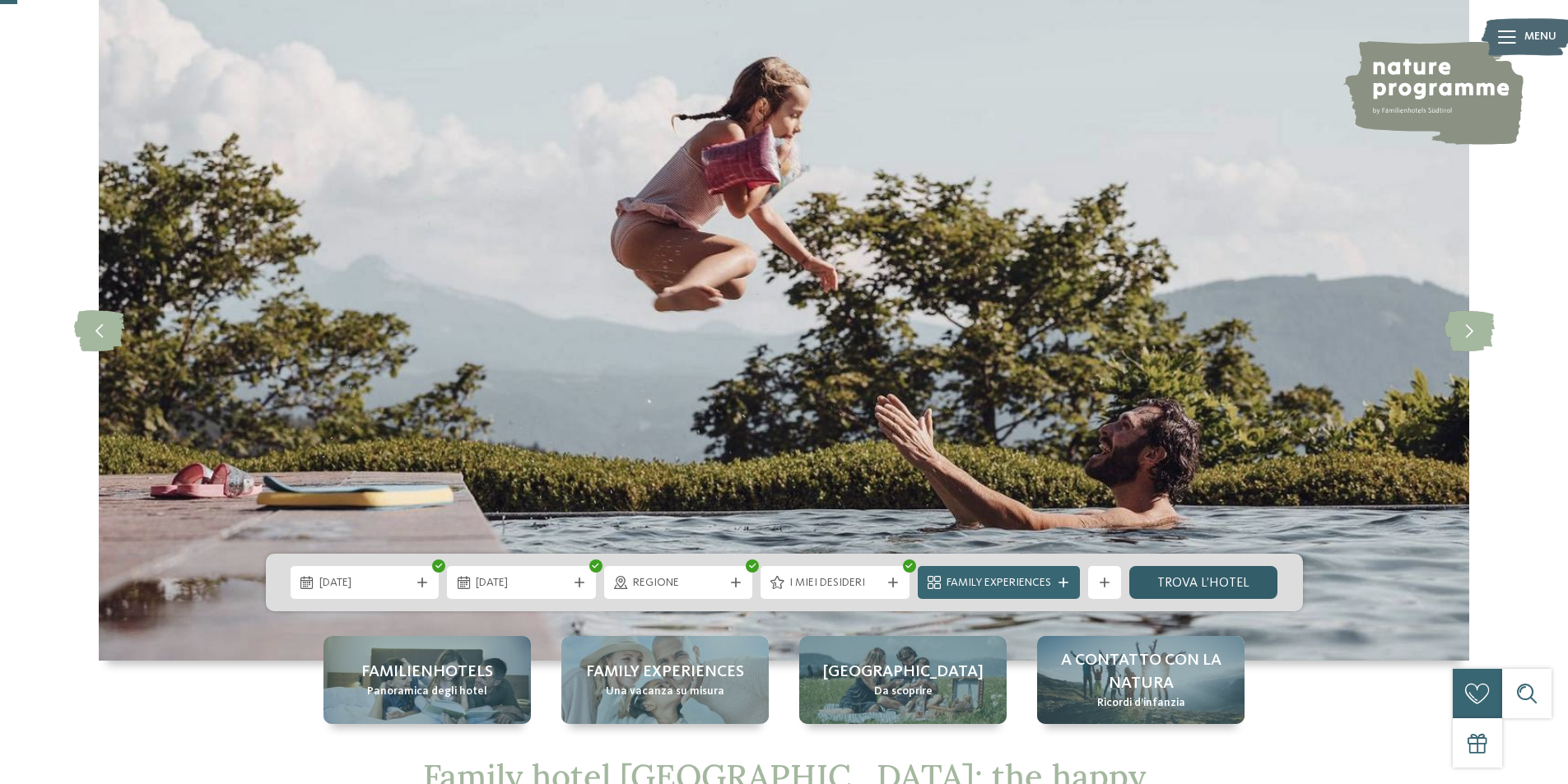
click at [1185, 578] on link "trova l’hotel" at bounding box center [1204, 582] width 149 height 33
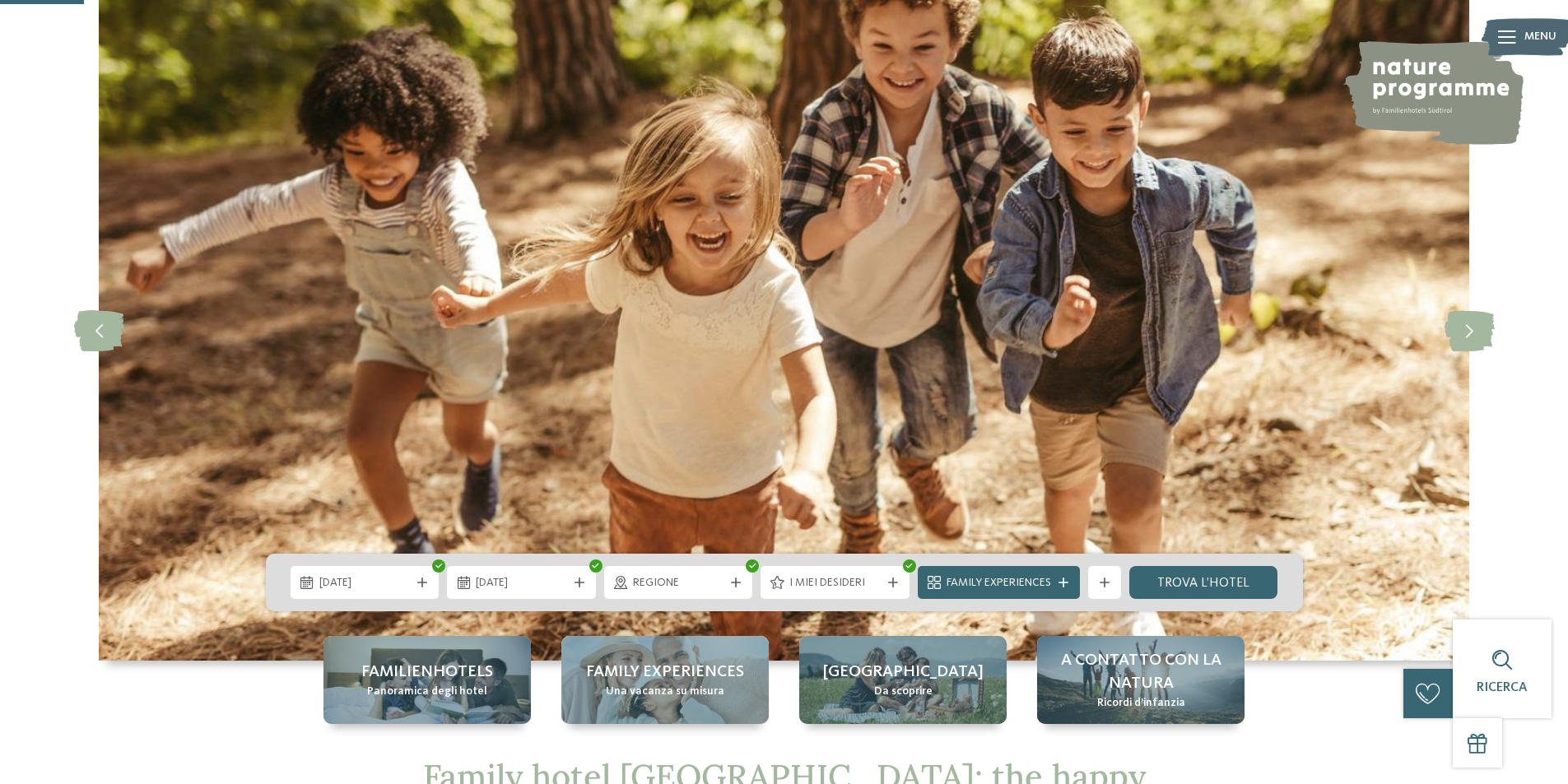
scroll to position [494, 0]
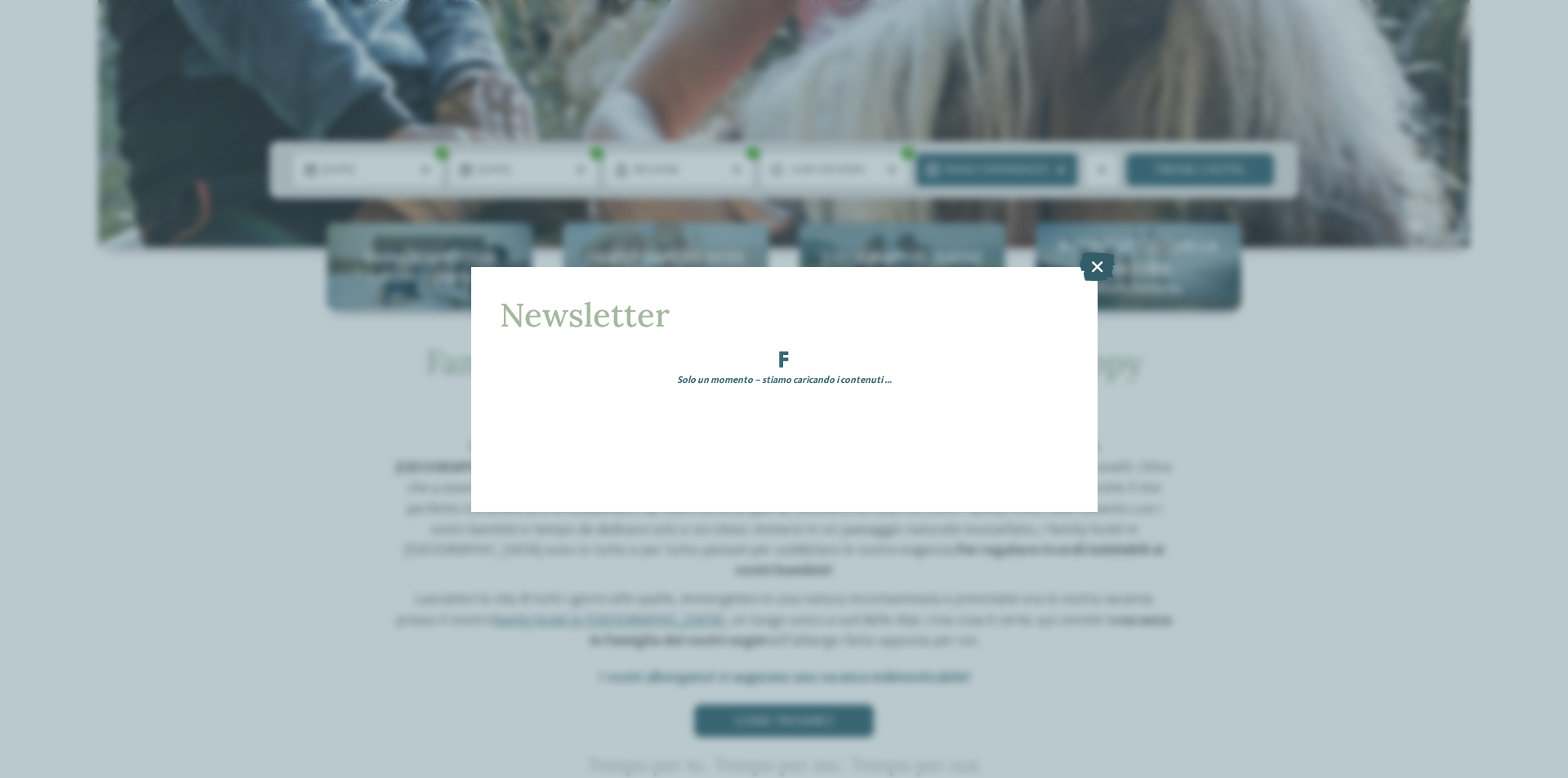
click at [1099, 265] on icon at bounding box center [1097, 265] width 35 height 29
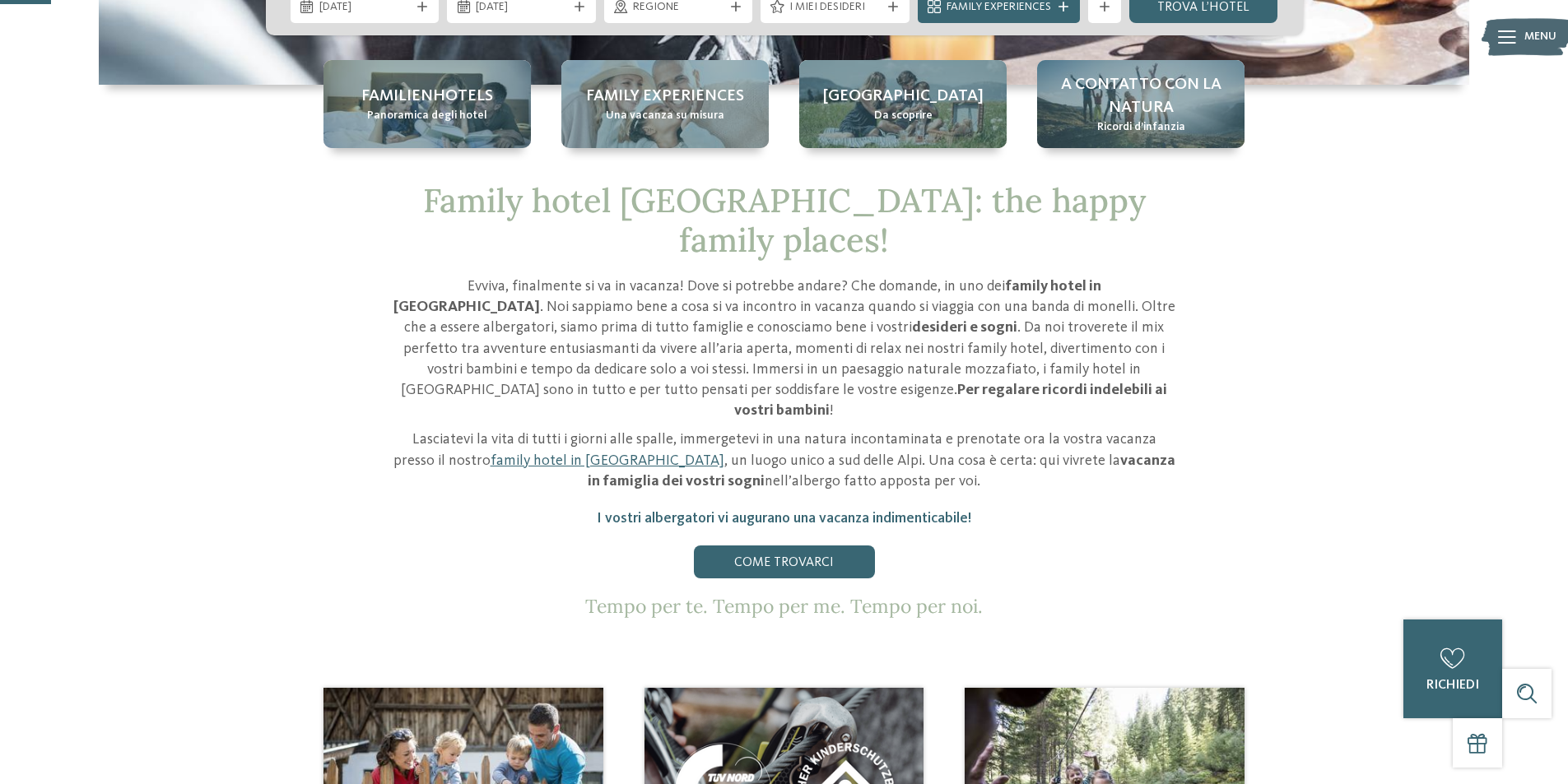
scroll to position [247, 0]
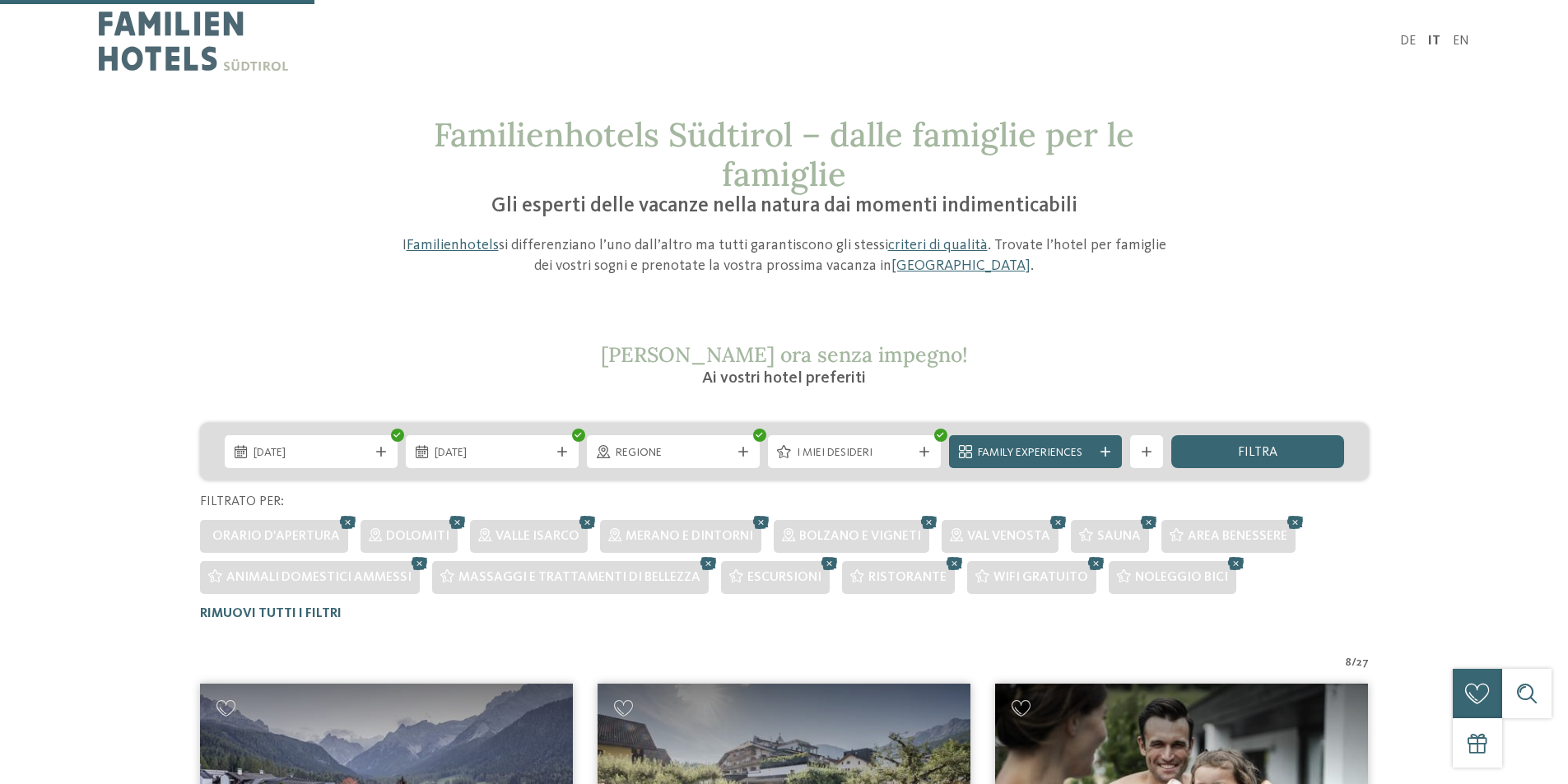
scroll to position [494, 0]
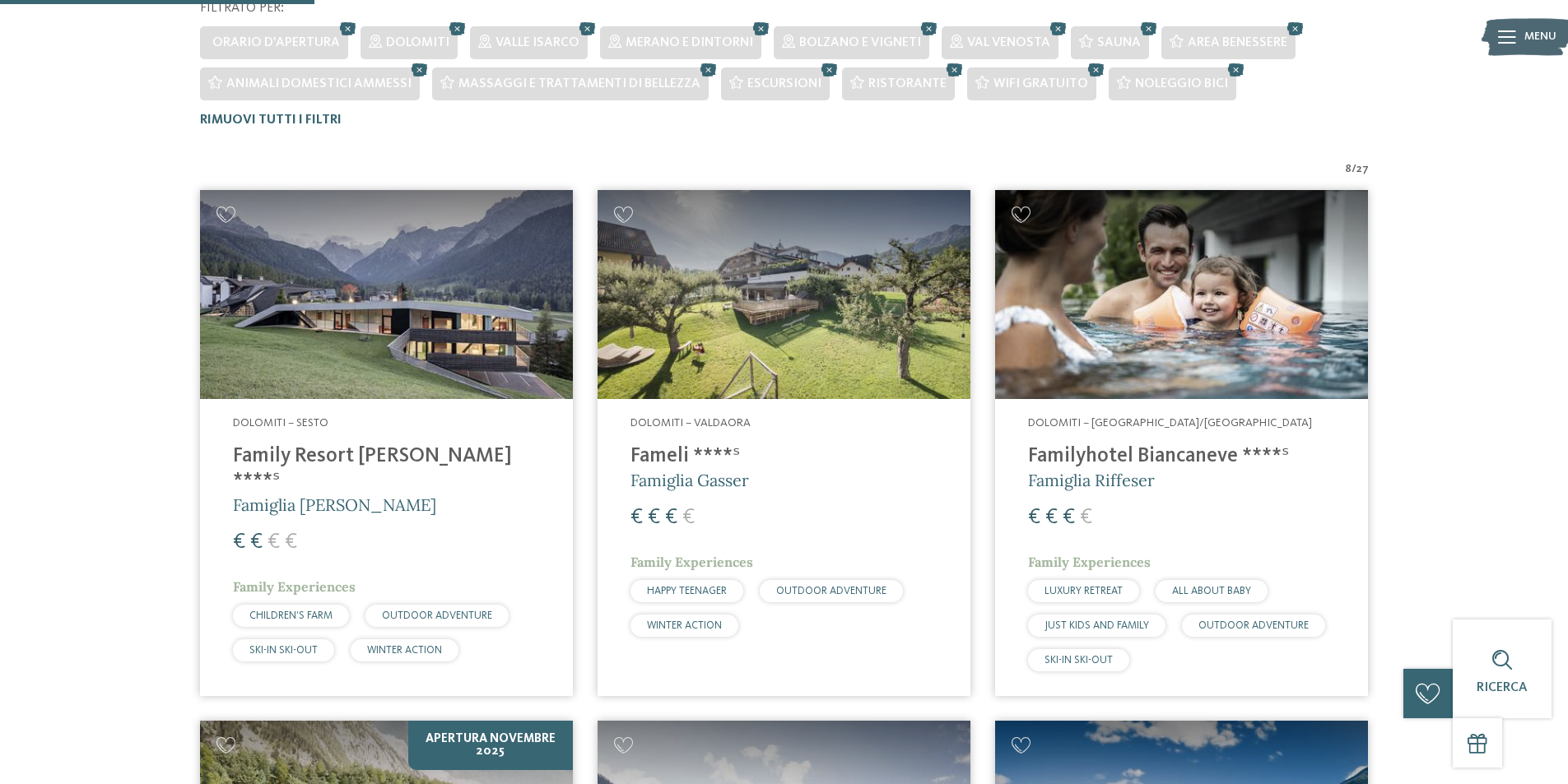
click at [342, 319] on img at bounding box center [386, 295] width 373 height 210
